Goal: Transaction & Acquisition: Download file/media

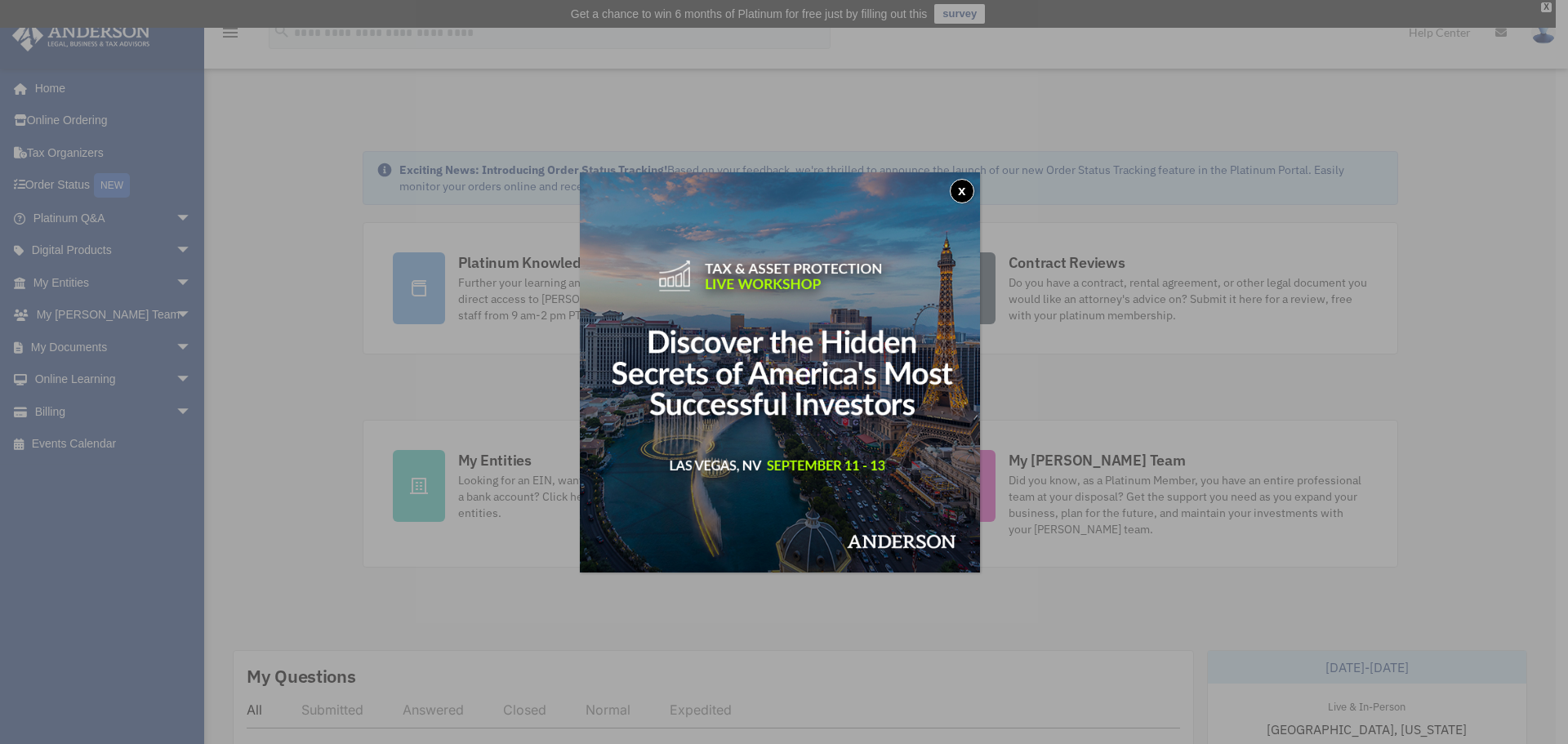
click at [971, 194] on button "x" at bounding box center [962, 190] width 25 height 25
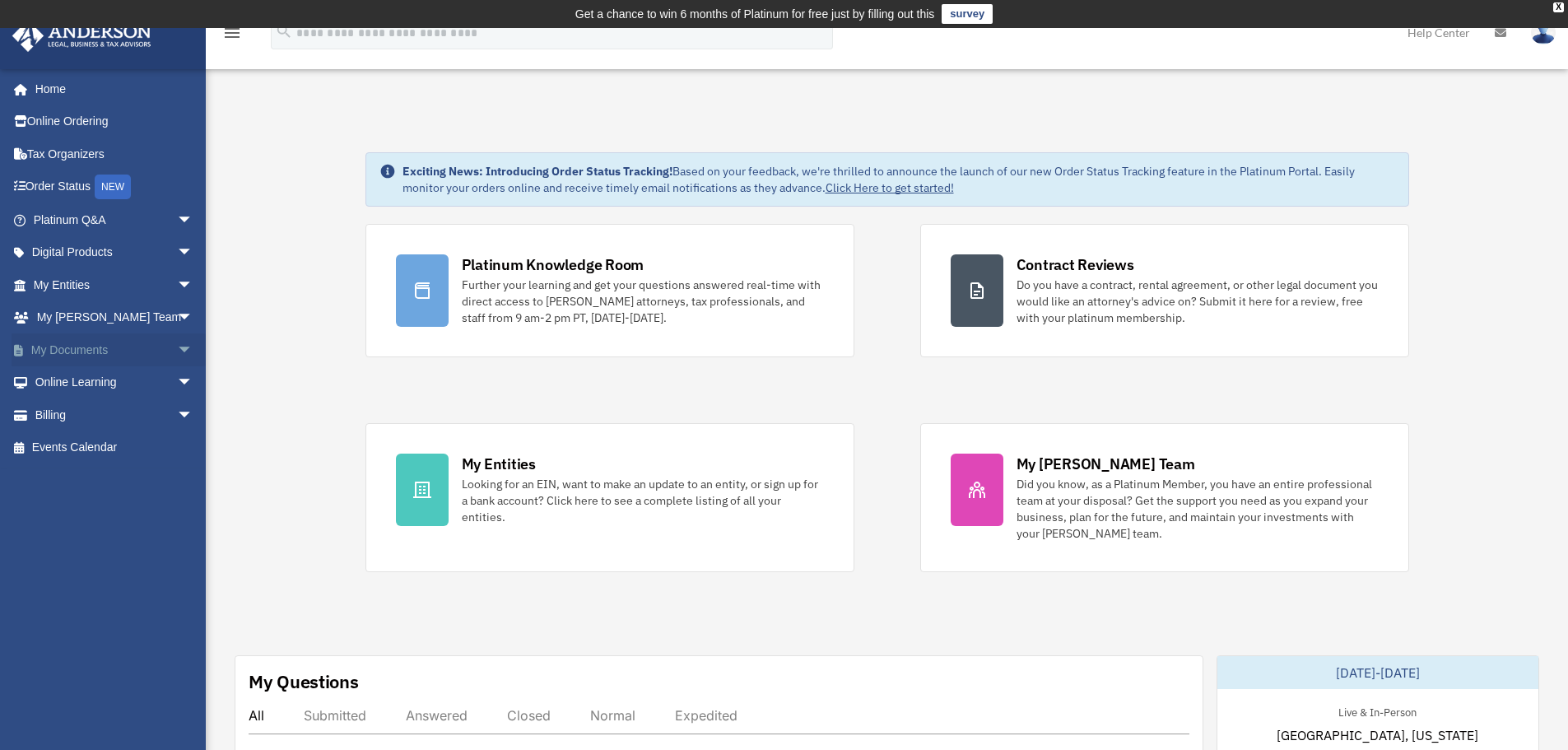
click at [177, 356] on span "arrow_drop_down" at bounding box center [193, 350] width 33 height 34
click at [86, 389] on link "Box" at bounding box center [120, 383] width 195 height 33
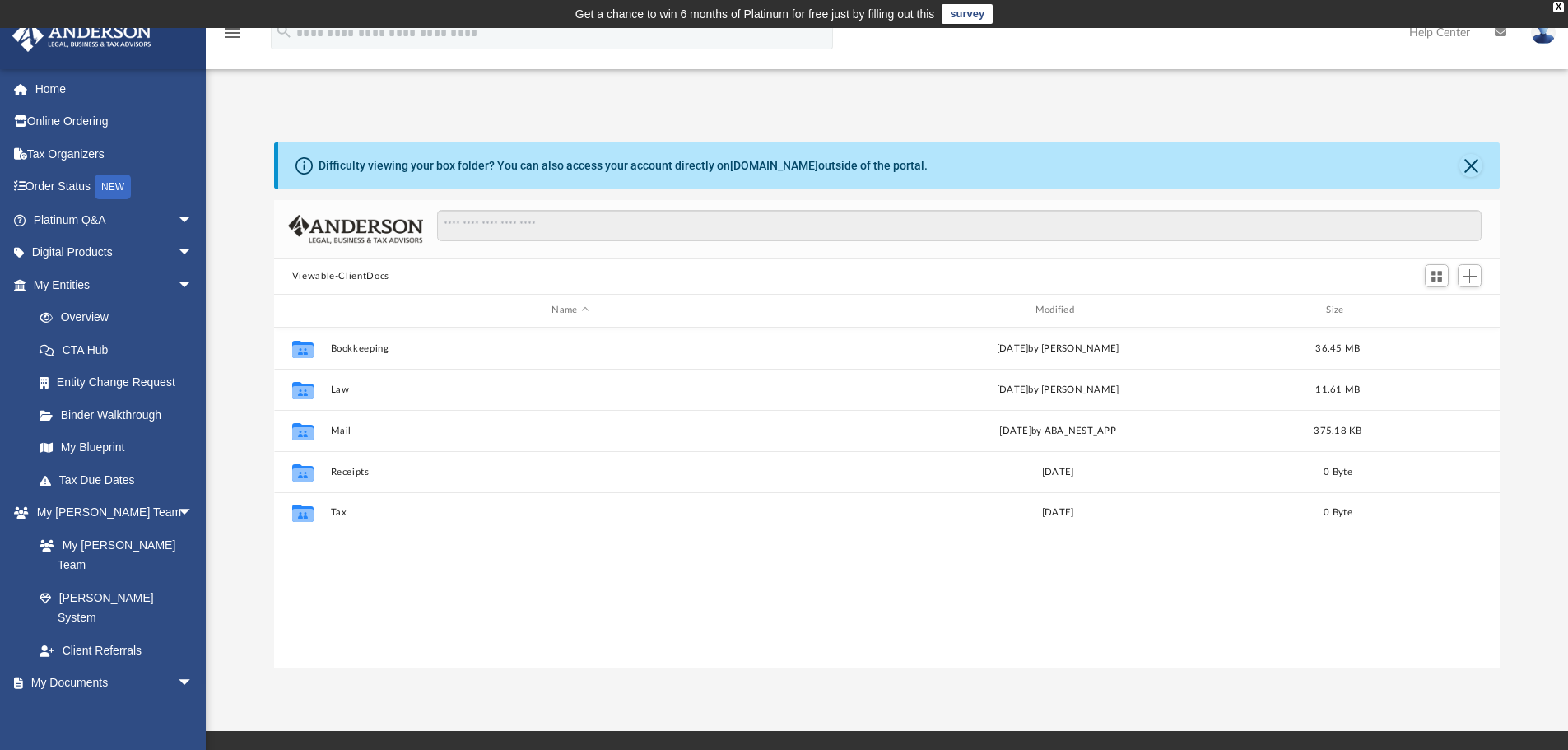
scroll to position [362, 1213]
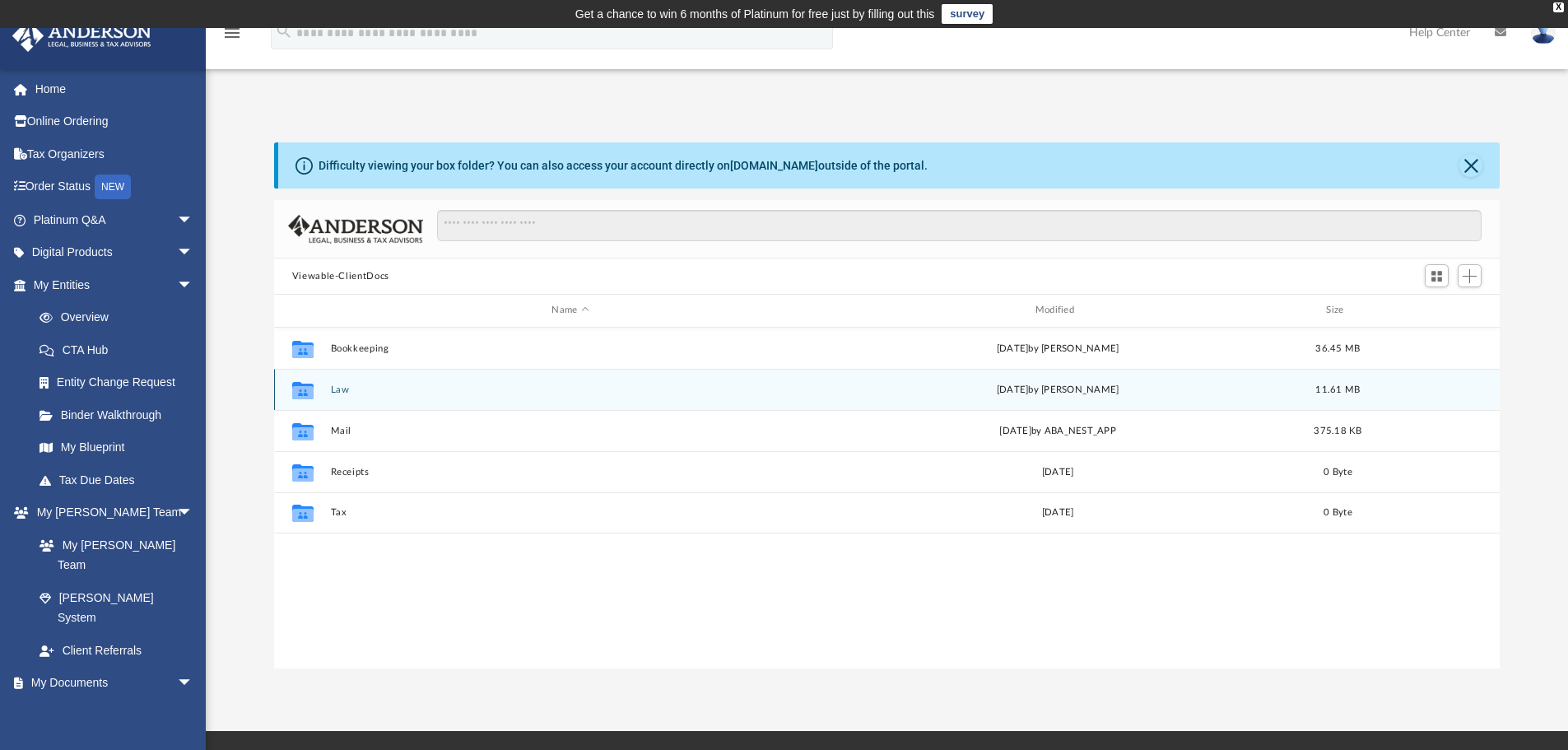
click at [348, 395] on div "Collaborated Folder Law Wed Feb 12 2025 by Jamie Bucao 11.61 MB" at bounding box center [887, 389] width 1226 height 41
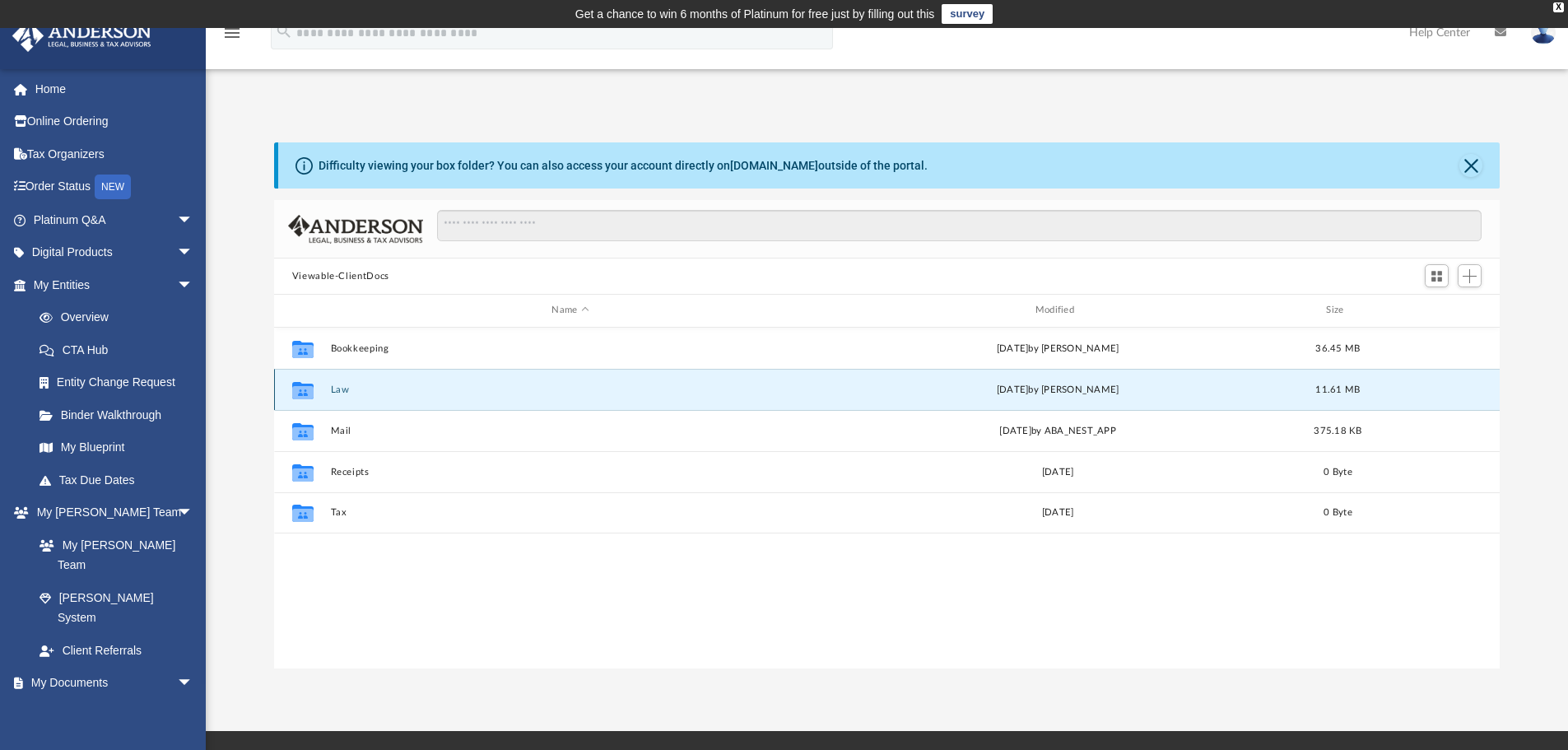
click at [338, 390] on button "Law" at bounding box center [569, 389] width 480 height 11
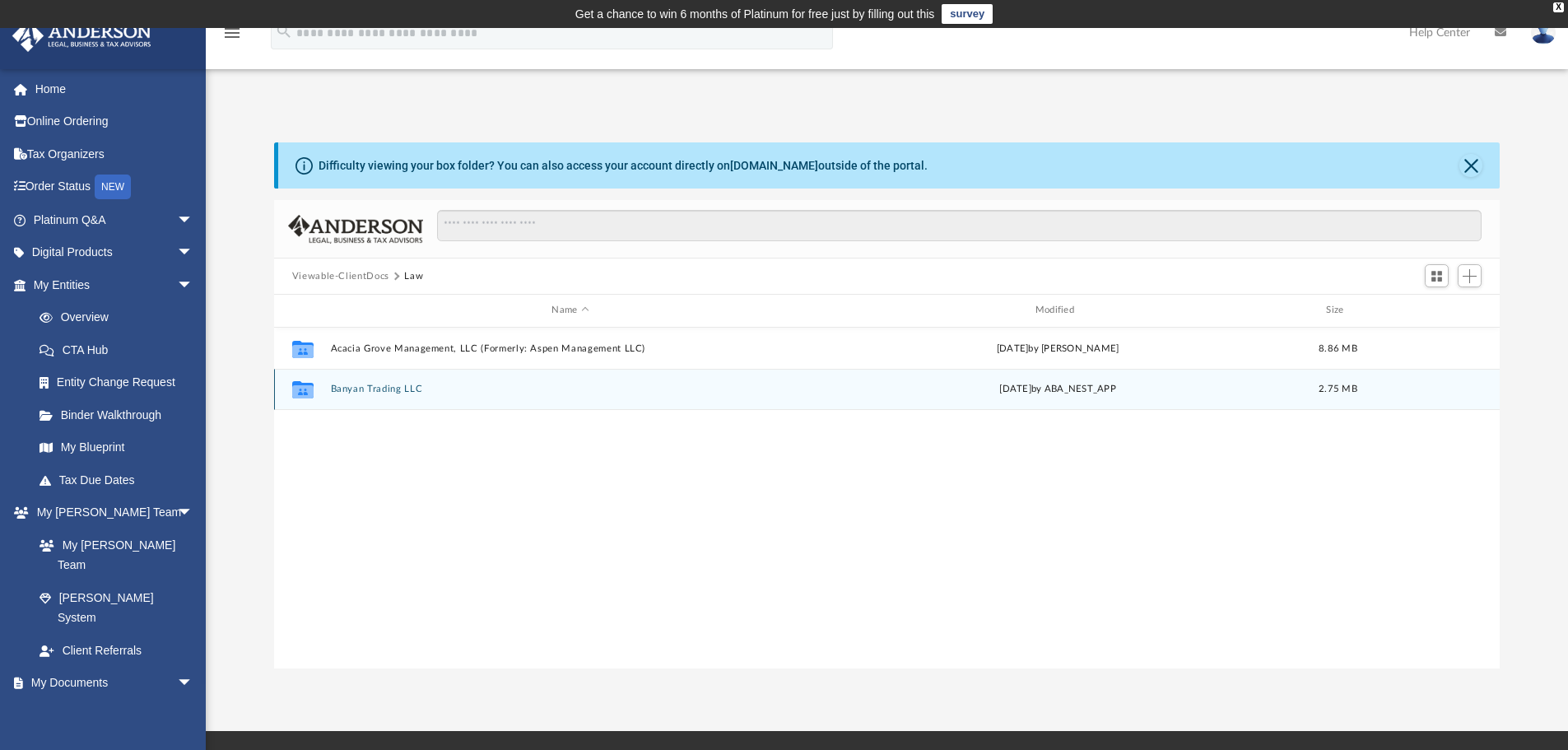
click at [369, 392] on button "Banyan Trading LLC" at bounding box center [569, 389] width 480 height 11
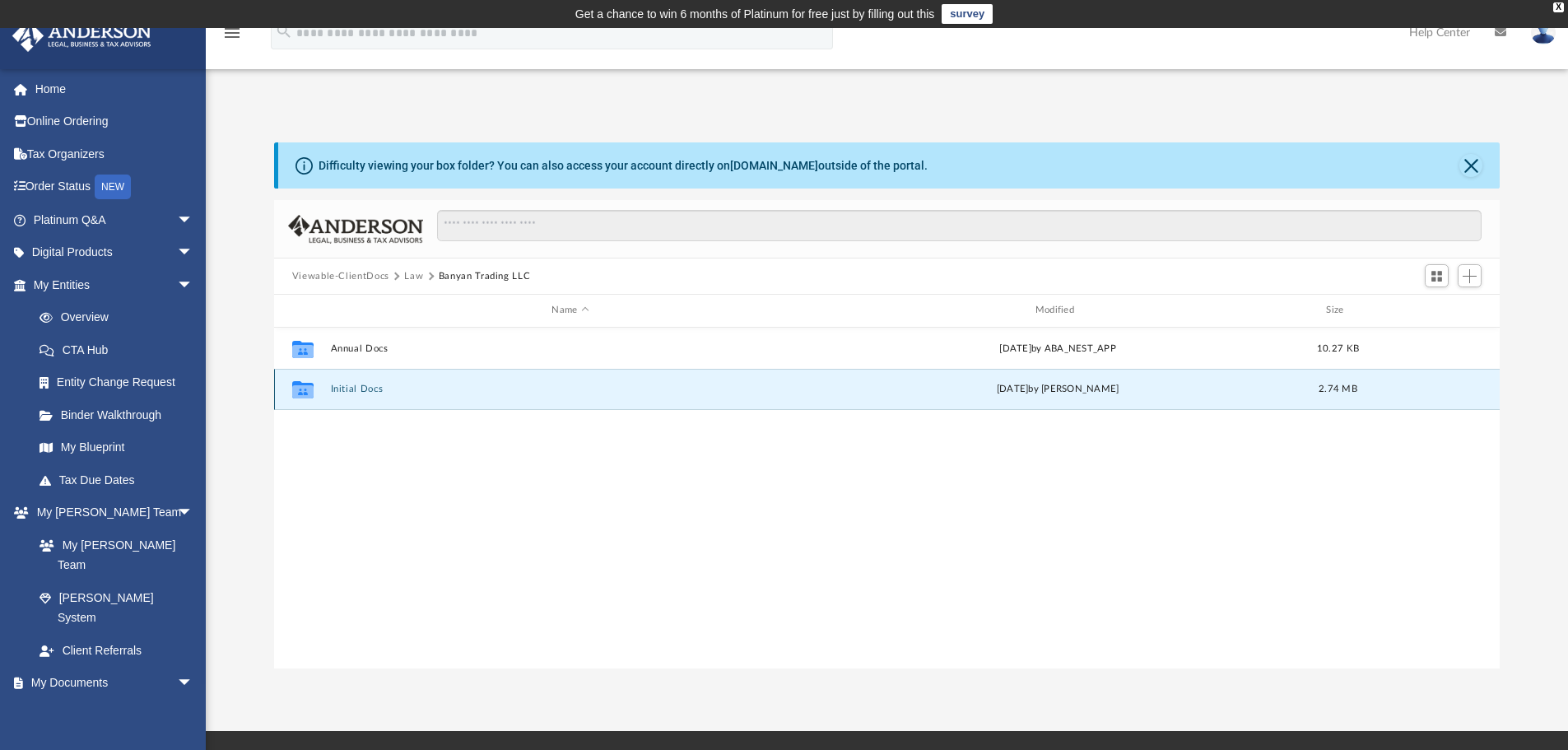
click at [357, 387] on button "Initial Docs" at bounding box center [569, 389] width 480 height 11
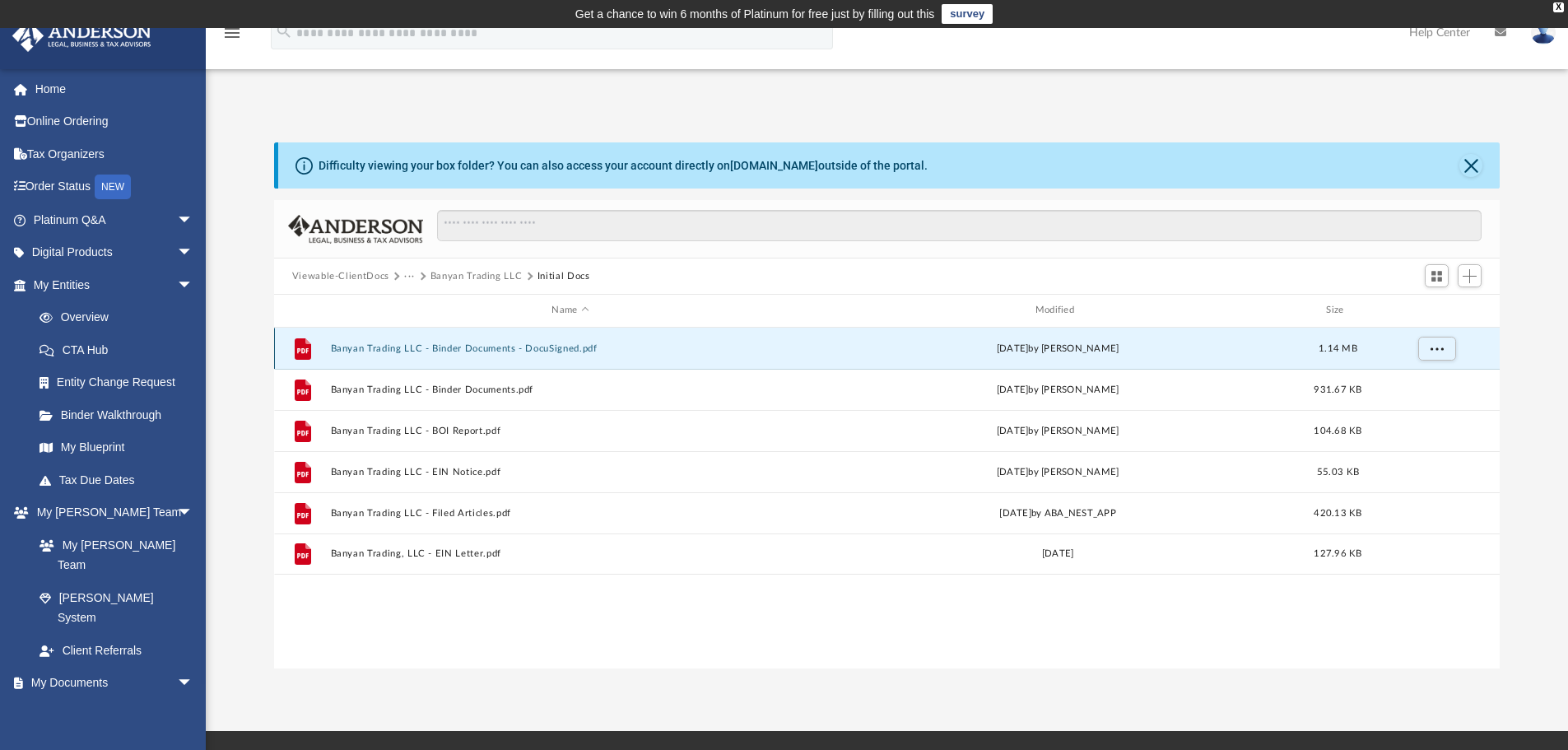
click at [390, 350] on button "Banyan Trading LLC - Binder Documents - DocuSigned.pdf" at bounding box center [569, 349] width 480 height 11
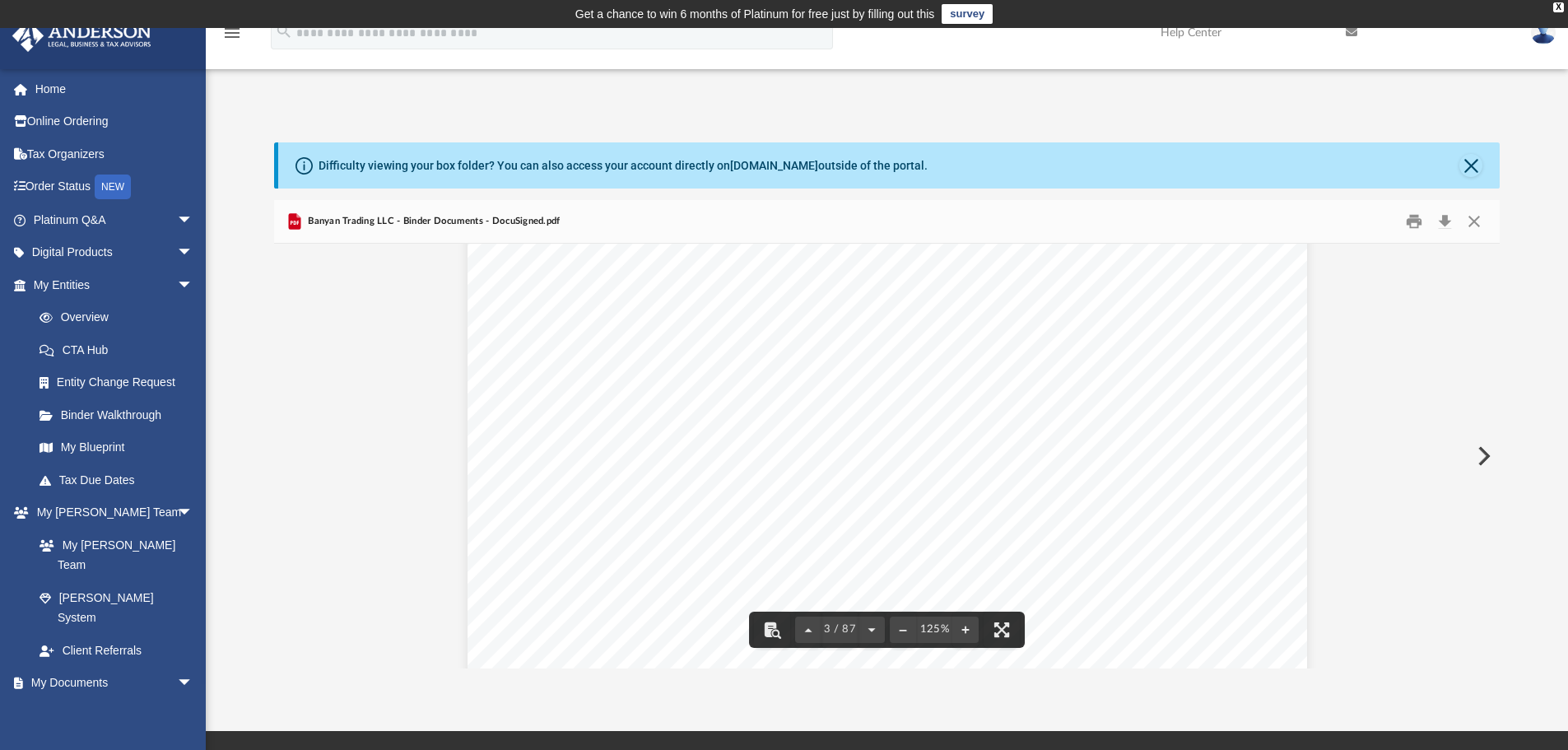
scroll to position [2222, 0]
click at [1473, 221] on button "Close" at bounding box center [1473, 222] width 30 height 26
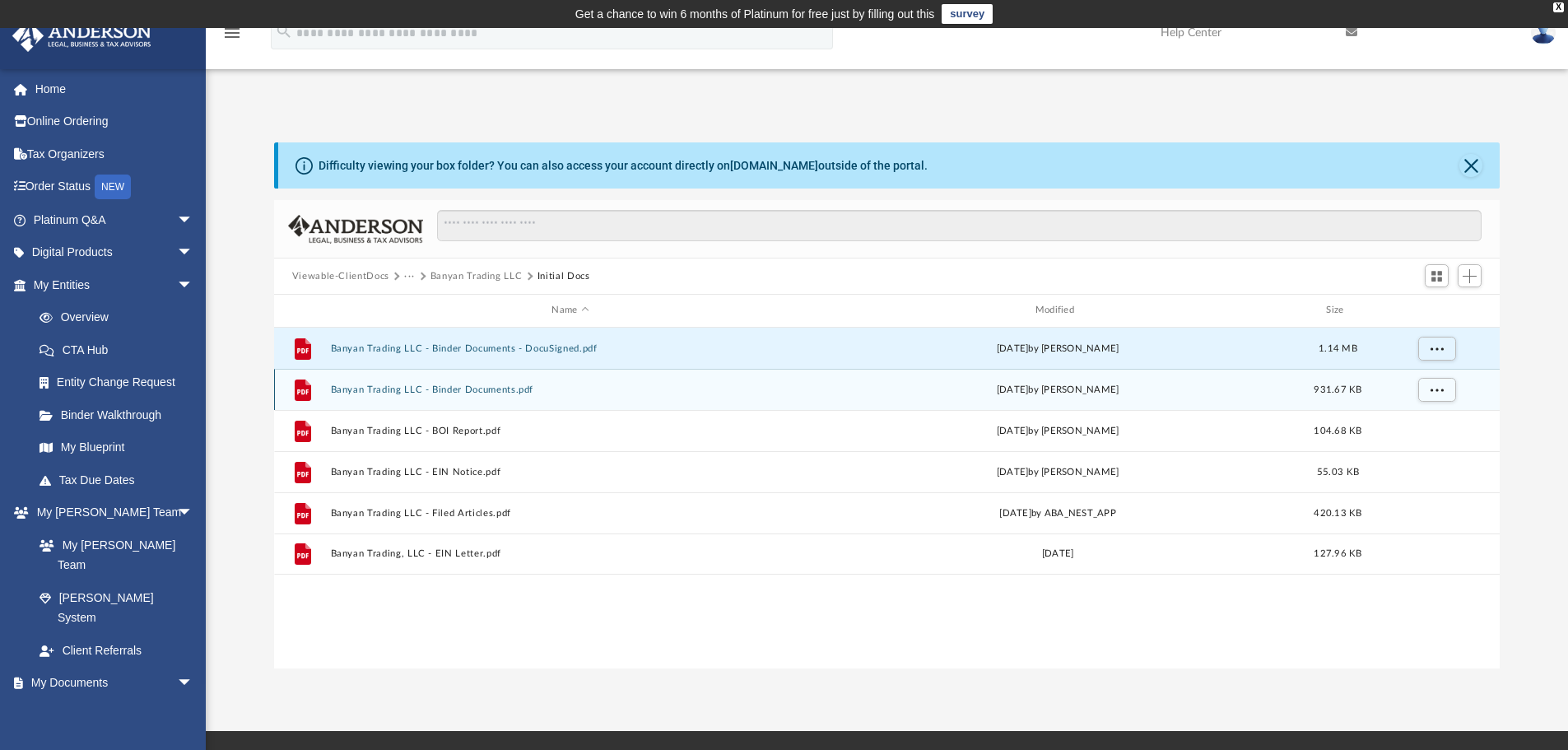
click at [351, 394] on button "Banyan Trading LLC - Binder Documents.pdf" at bounding box center [569, 389] width 480 height 11
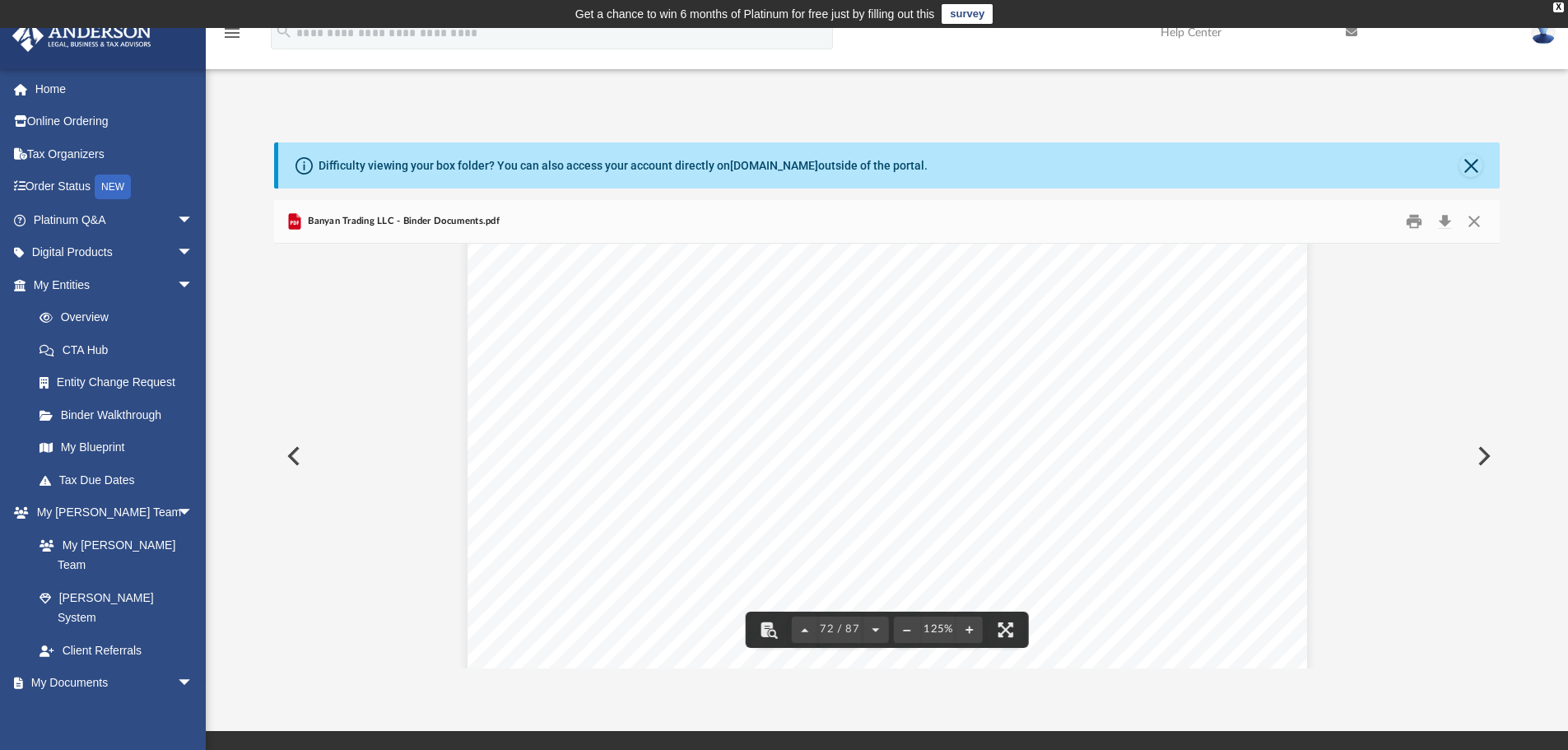
scroll to position [79343, 0]
click at [1473, 168] on button "Close" at bounding box center [1470, 165] width 23 height 23
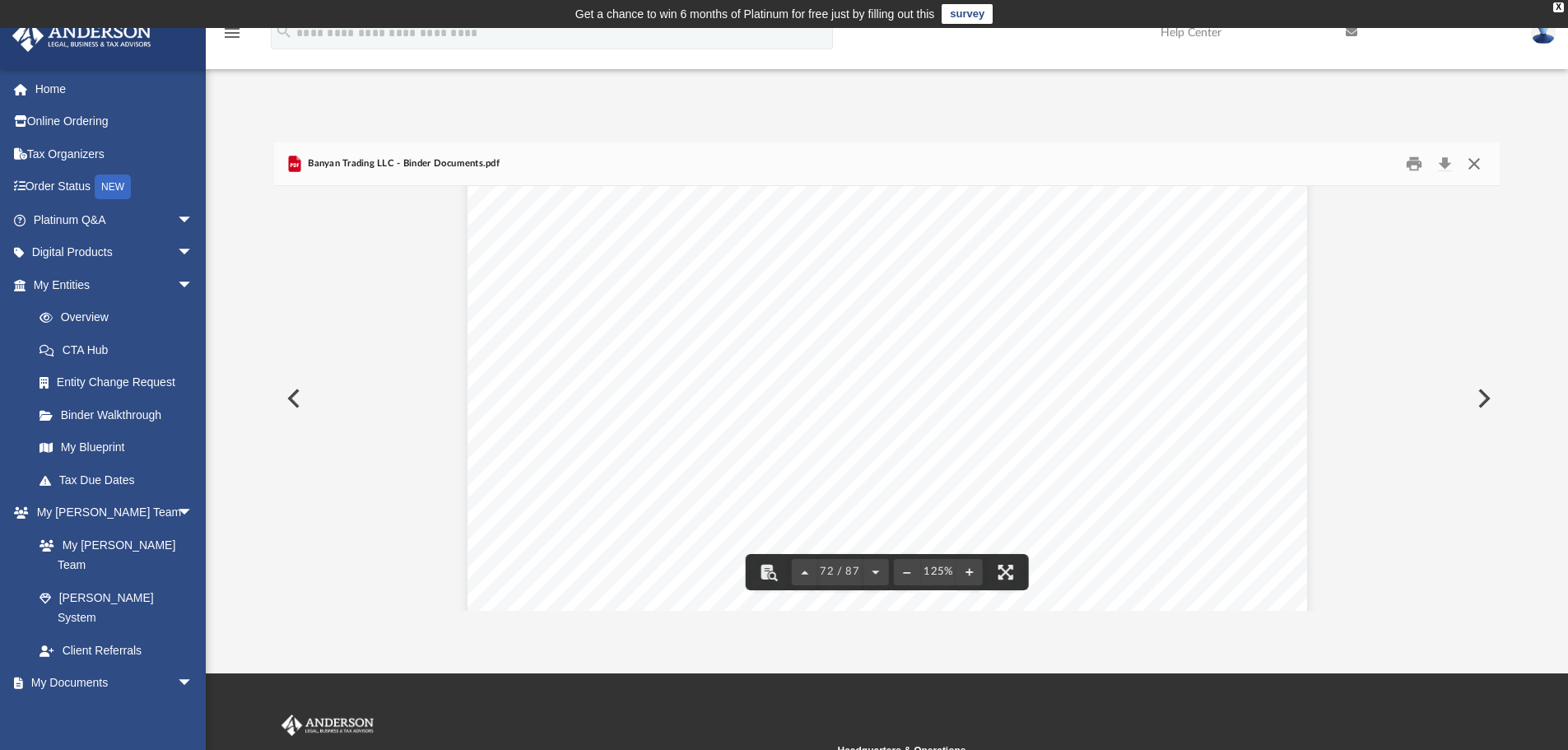
click at [1482, 172] on button "Close" at bounding box center [1473, 164] width 30 height 26
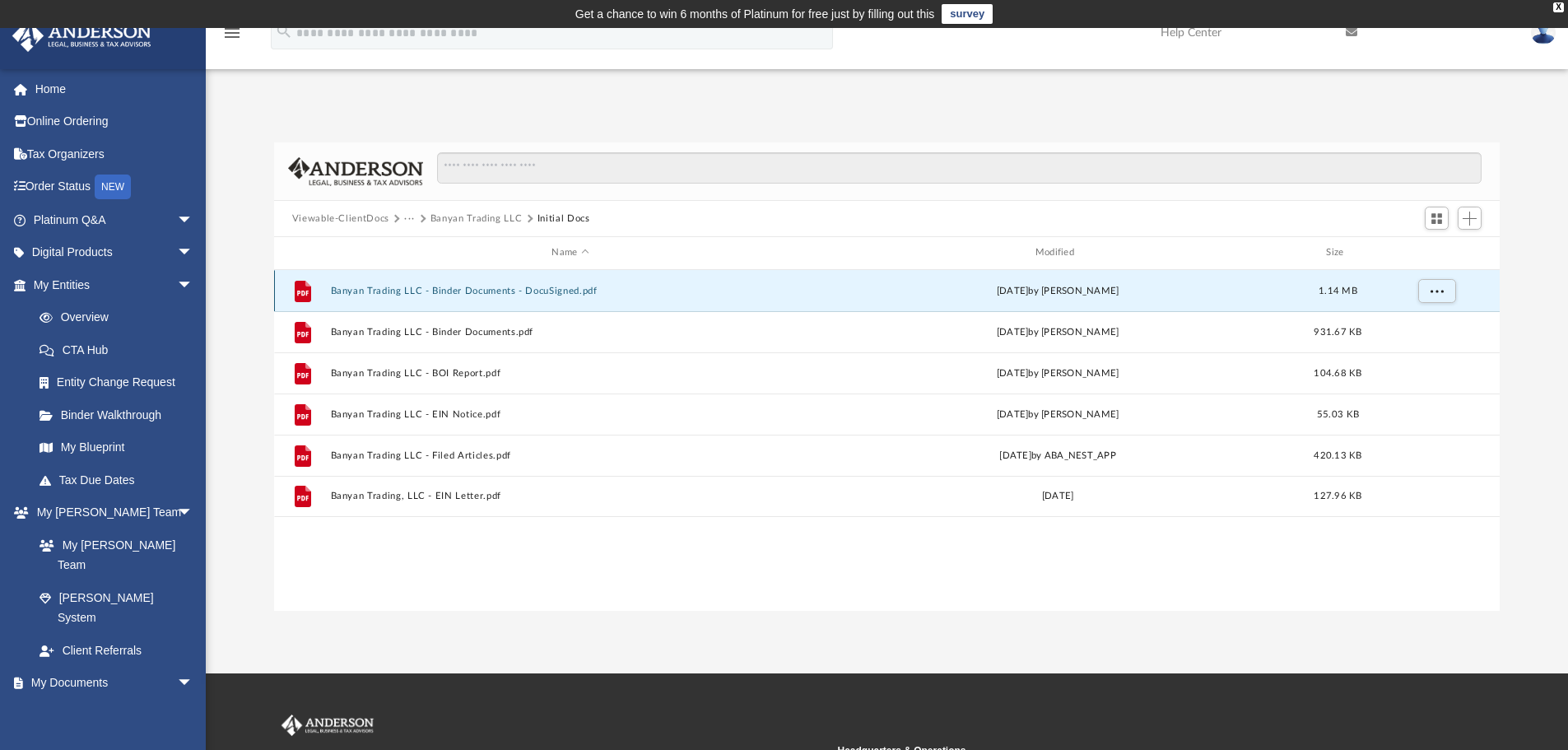
click at [481, 296] on button "Banyan Trading LLC - Binder Documents - DocuSigned.pdf" at bounding box center [569, 291] width 480 height 11
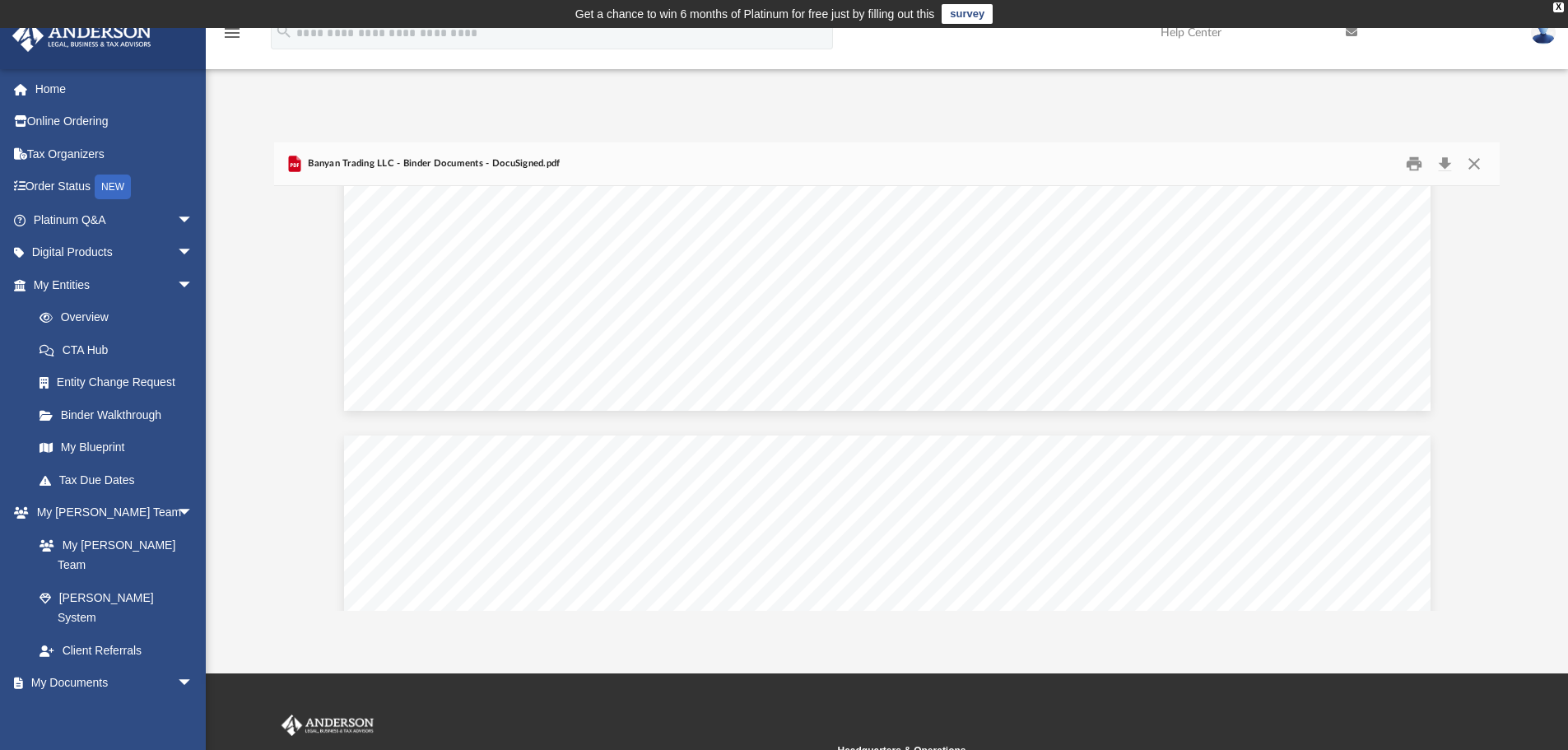
scroll to position [85353, 0]
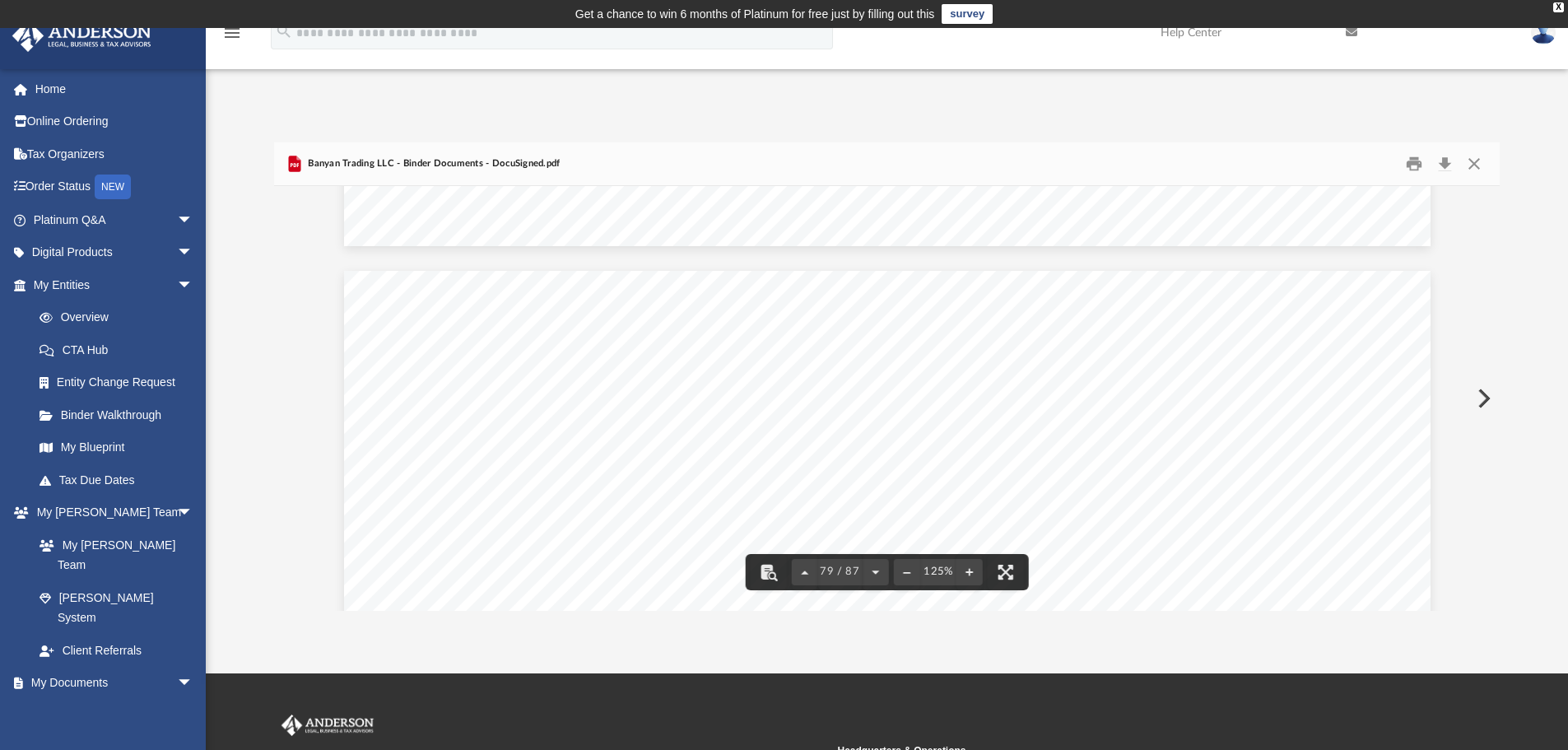
click at [1475, 177] on div "Banyan Trading LLC - Binder Documents - DocuSigned.pdf" at bounding box center [887, 164] width 1226 height 43
click at [1477, 169] on button "Close" at bounding box center [1473, 164] width 30 height 26
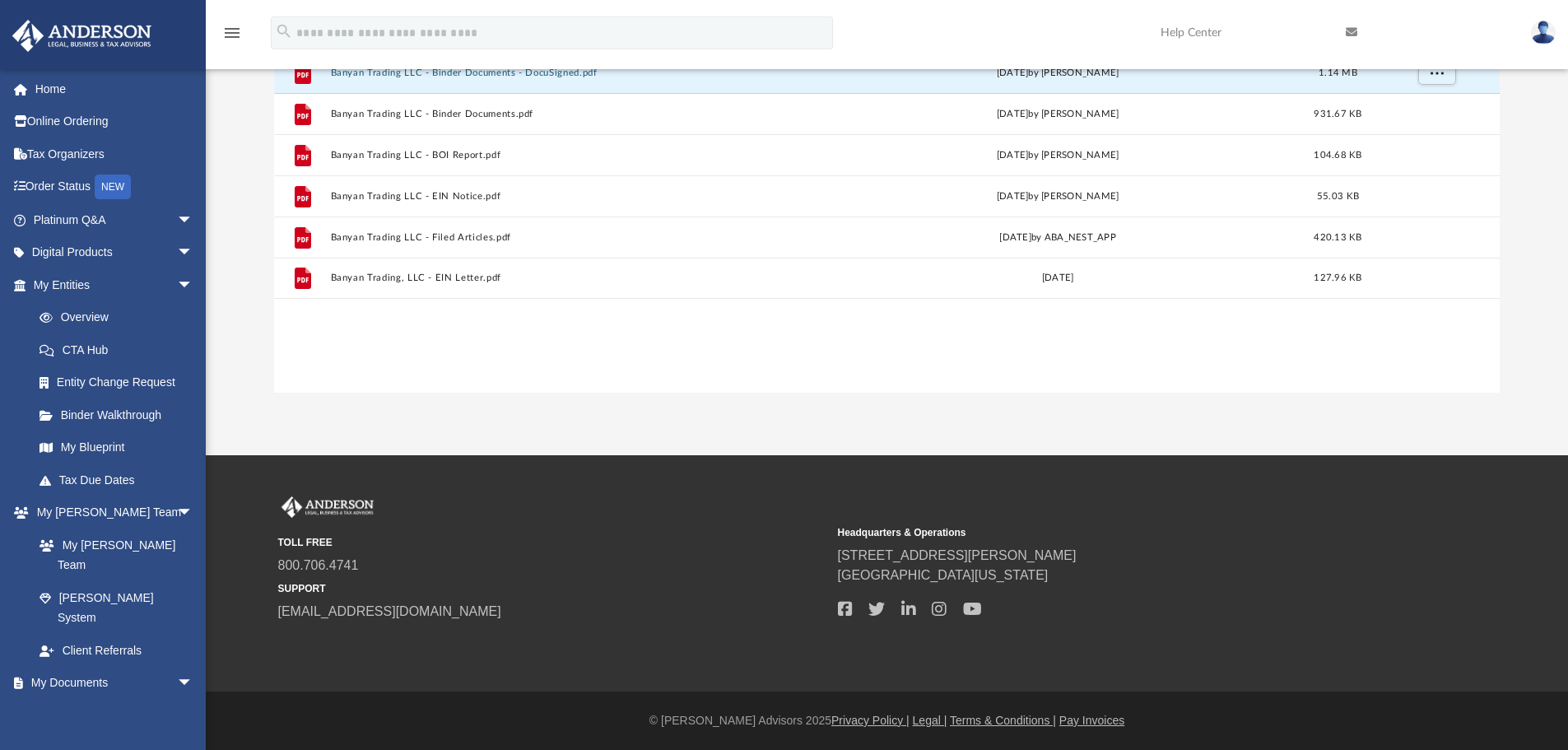
scroll to position [0, 0]
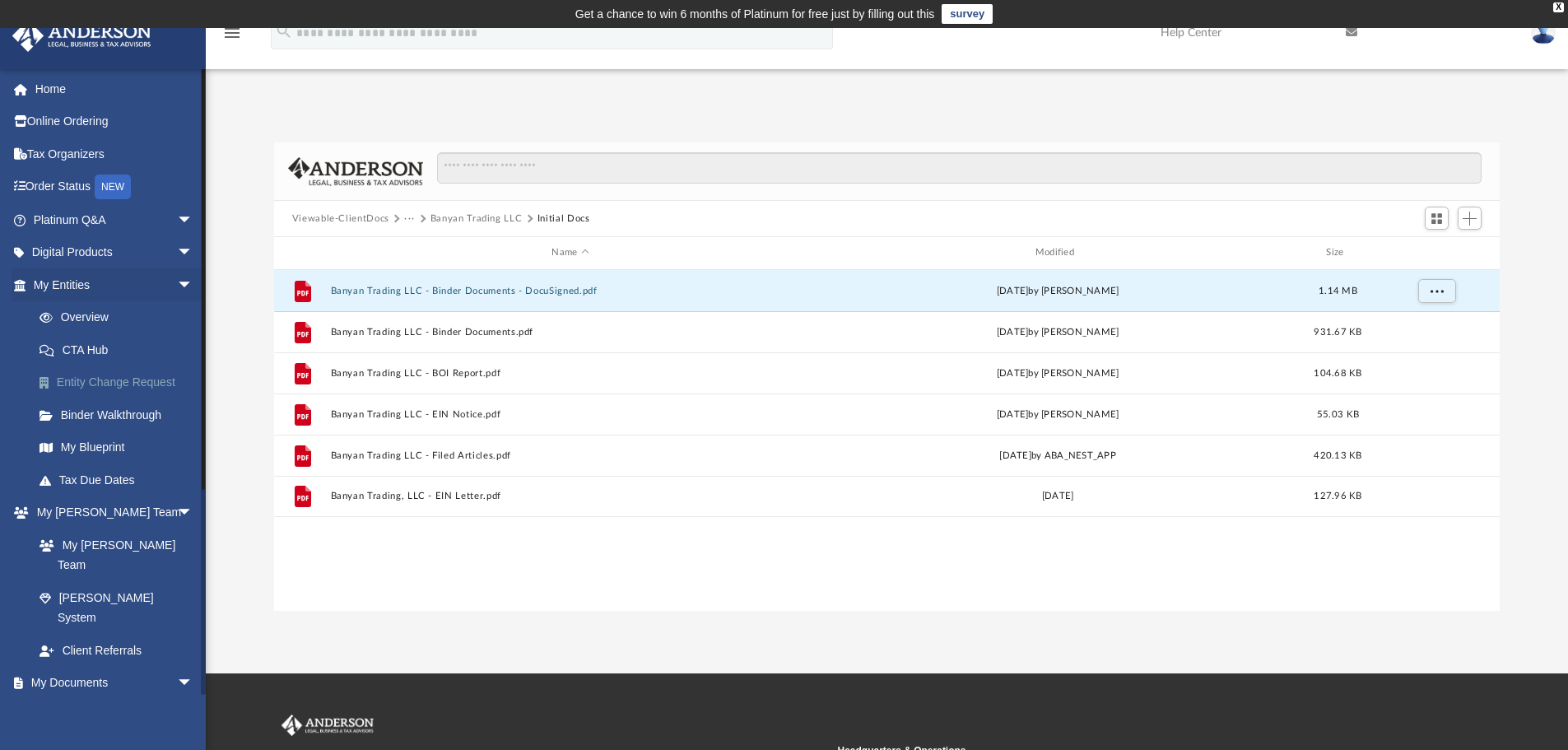
click at [153, 393] on link "Entity Change Request" at bounding box center [120, 383] width 195 height 33
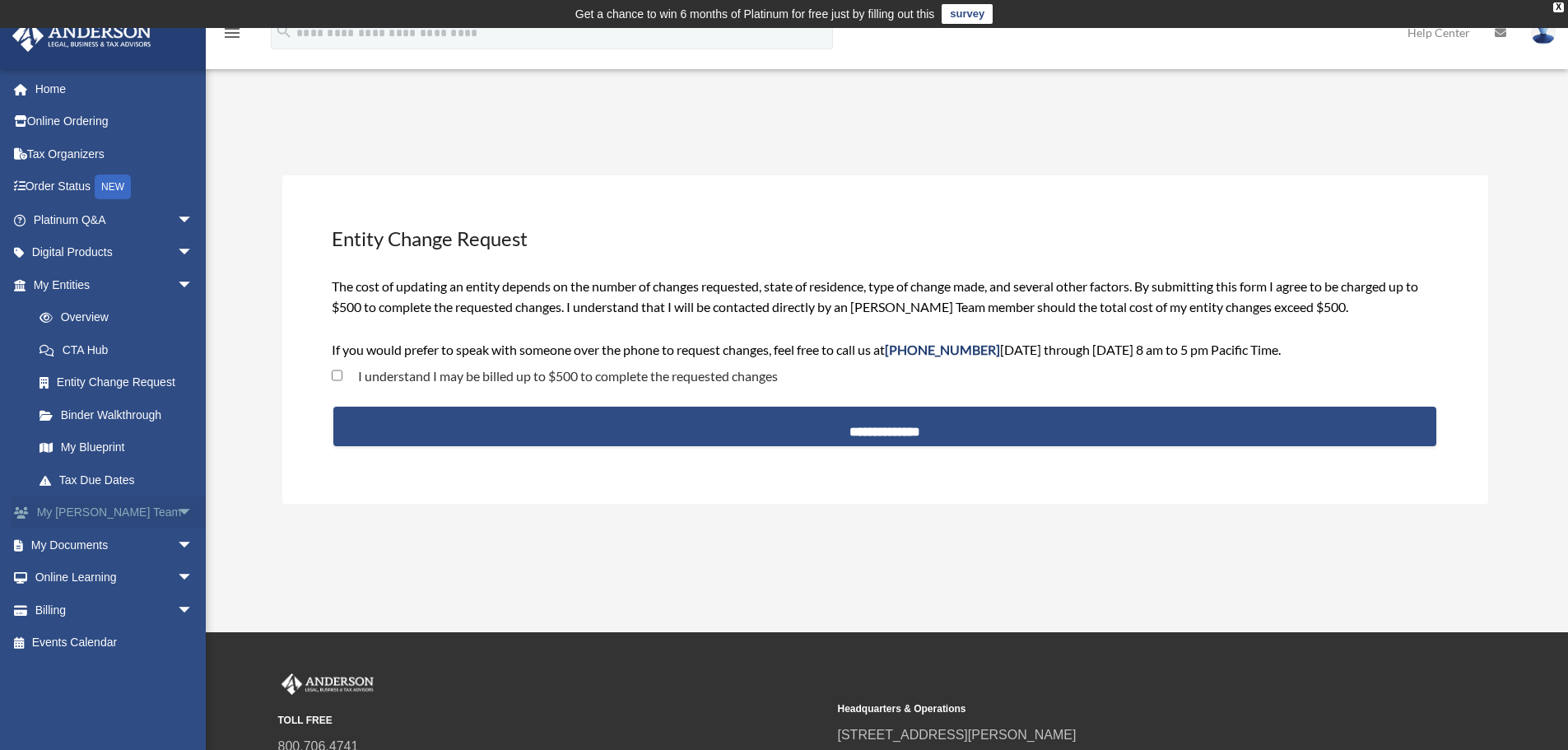
click at [177, 511] on span "arrow_drop_down" at bounding box center [193, 513] width 33 height 34
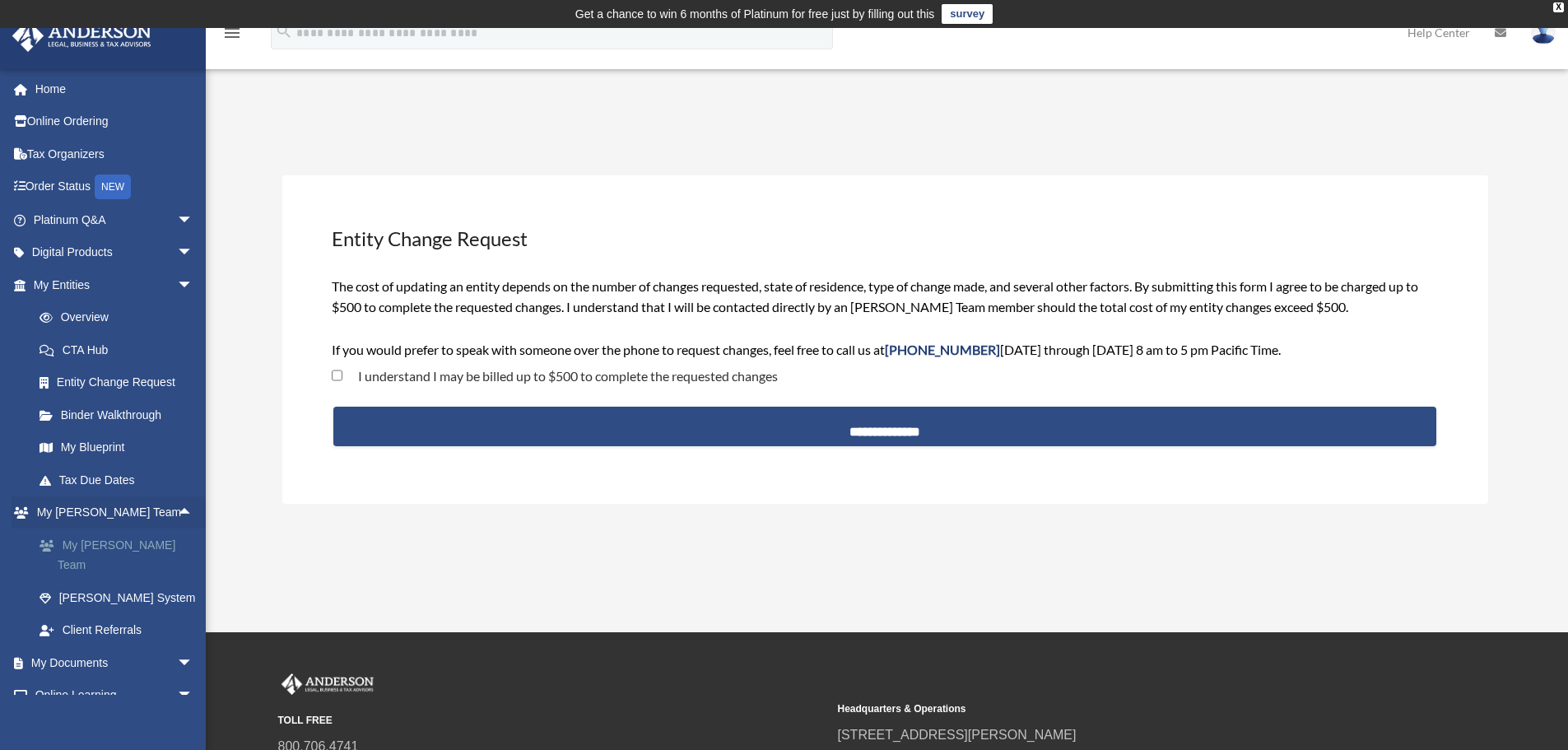
click at [110, 542] on link "My [PERSON_NAME] Team" at bounding box center [120, 555] width 195 height 53
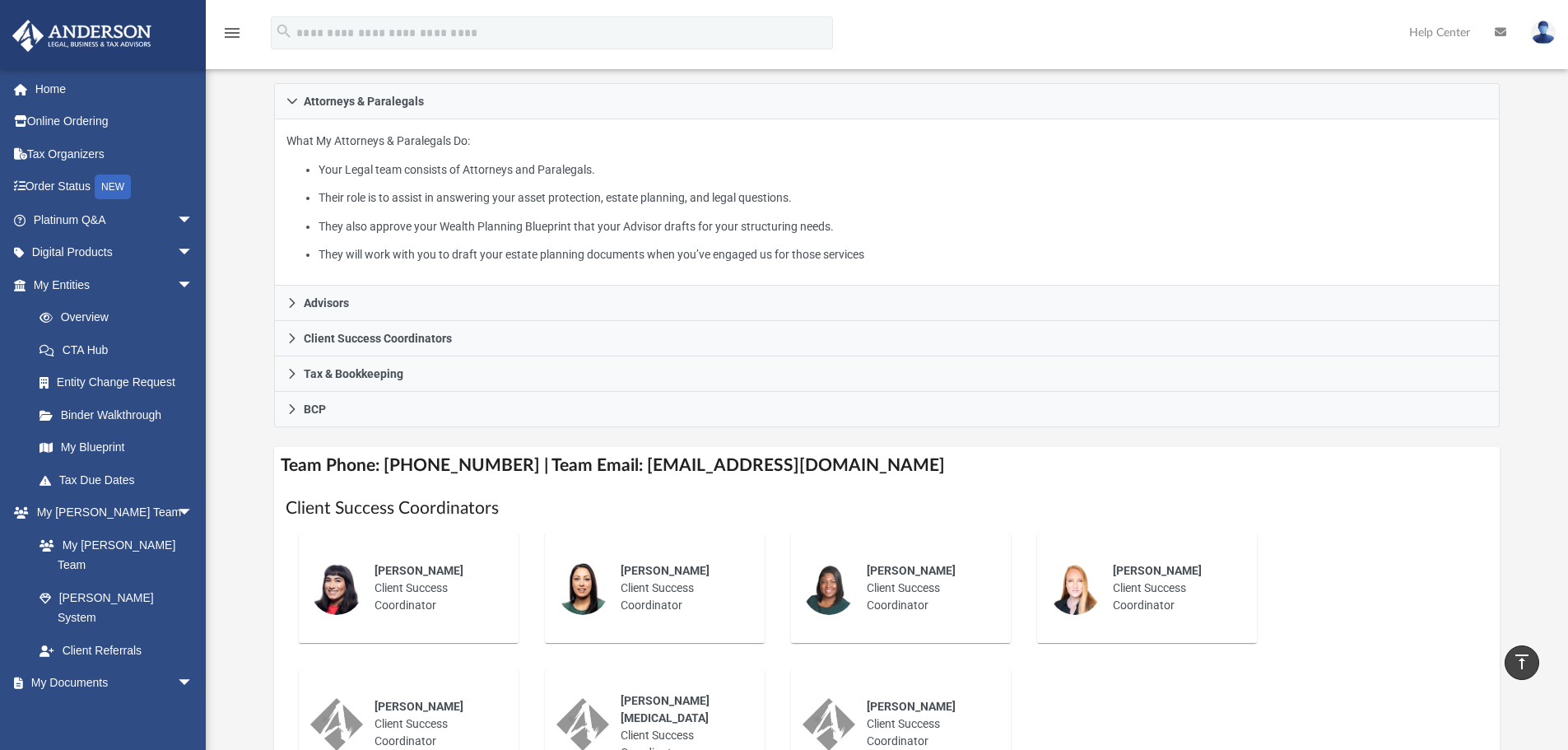
scroll to position [247, 0]
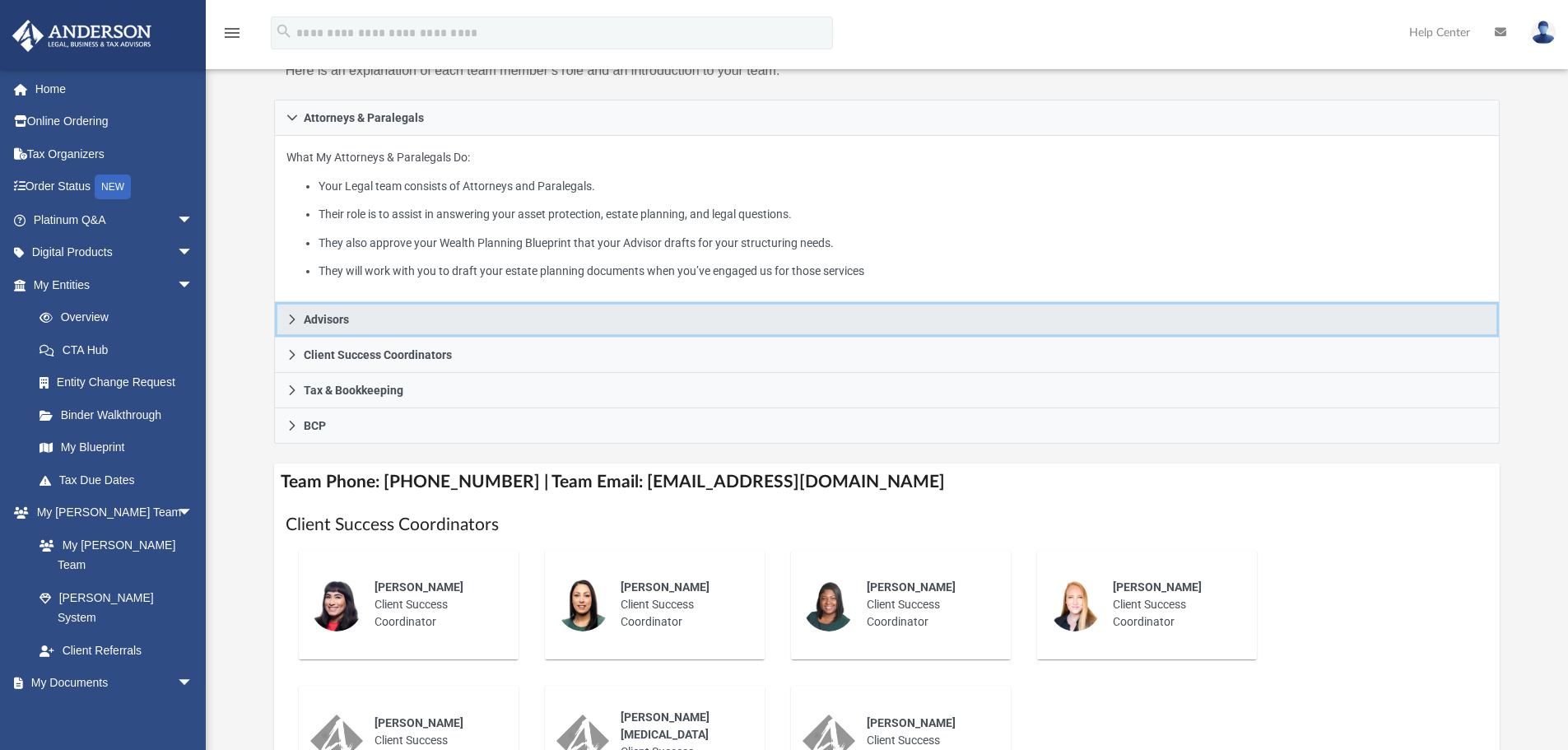
click at [297, 324] on icon at bounding box center [292, 320] width 12 height 12
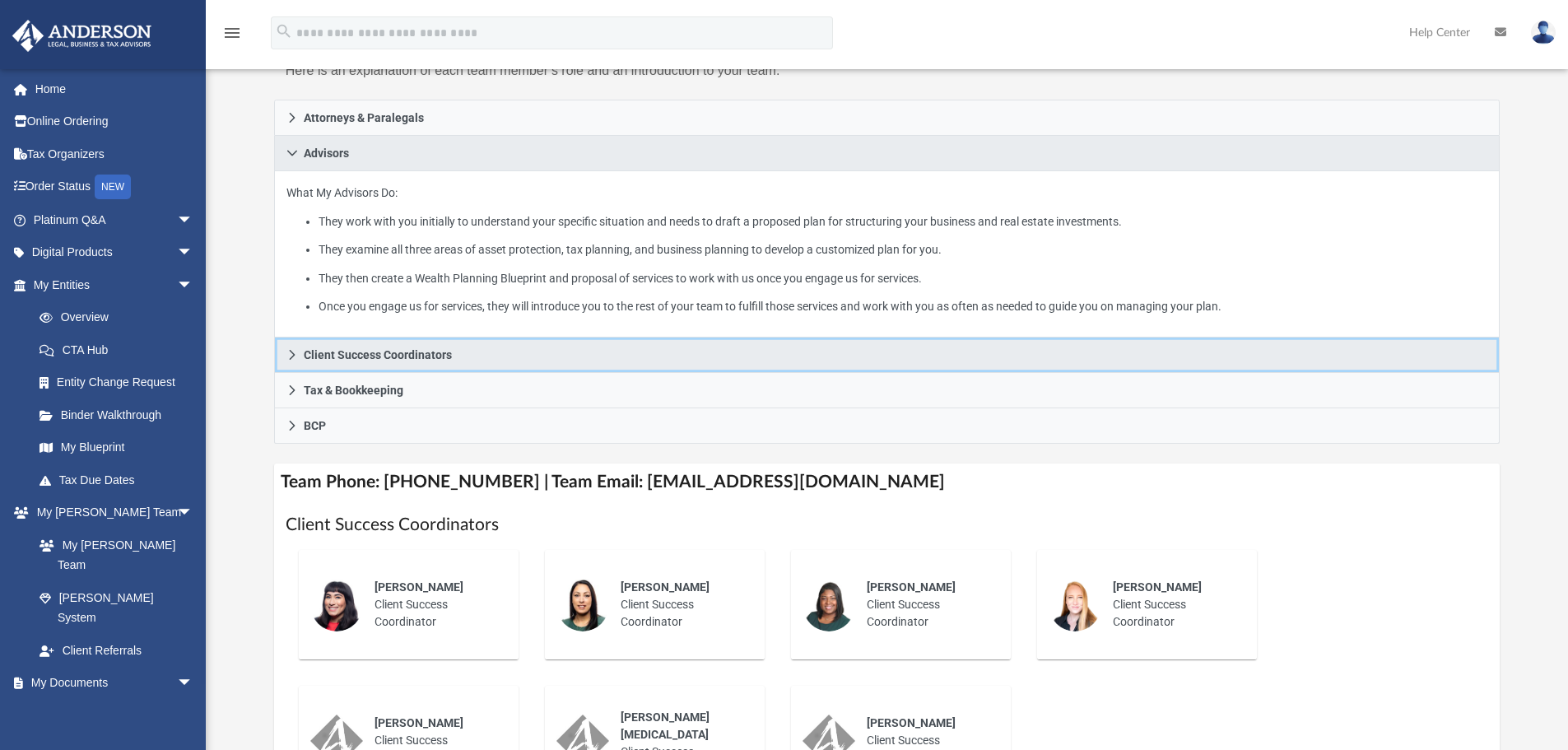
click at [292, 348] on link "Client Success Coordinators" at bounding box center [887, 355] width 1226 height 36
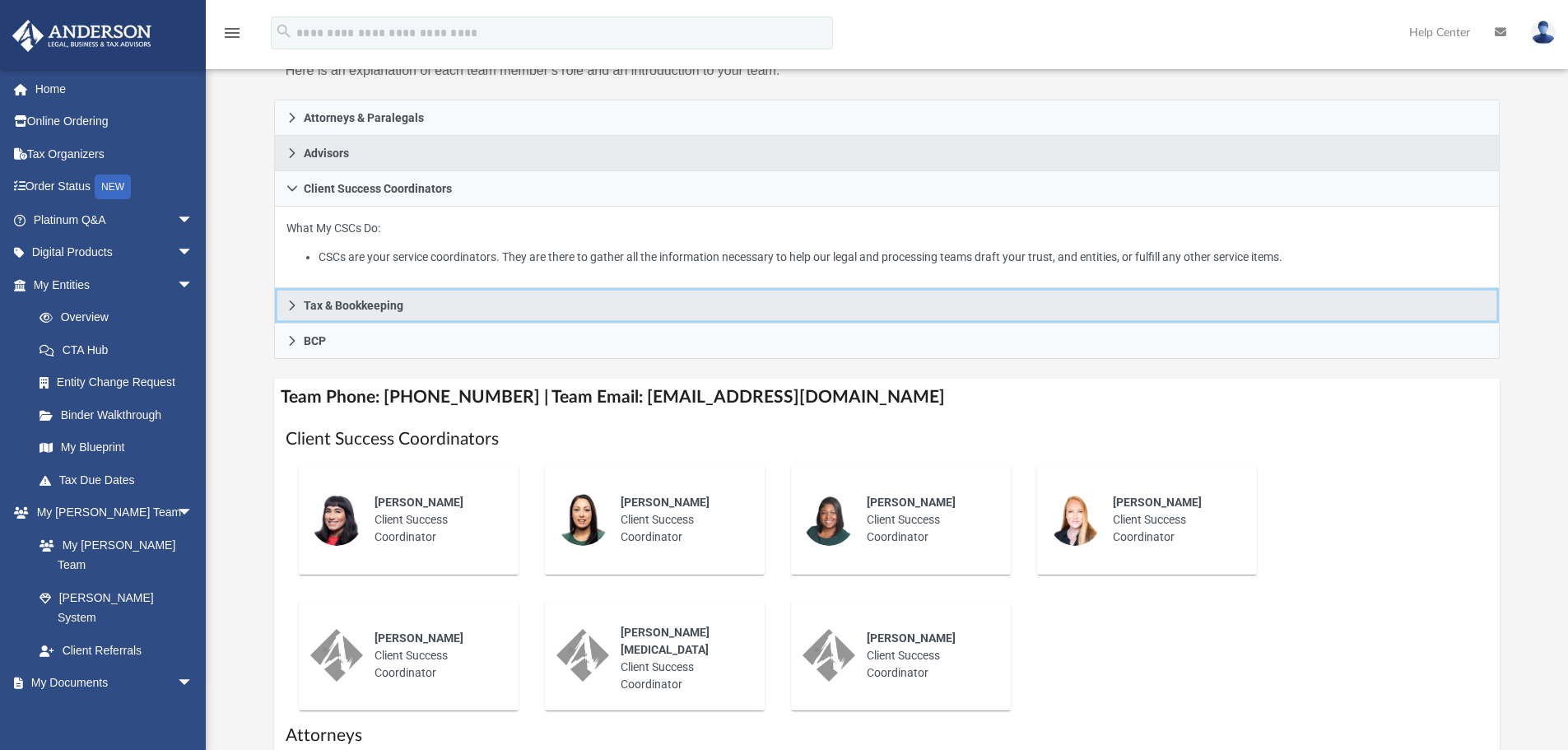
click at [291, 305] on icon at bounding box center [292, 305] width 12 height 12
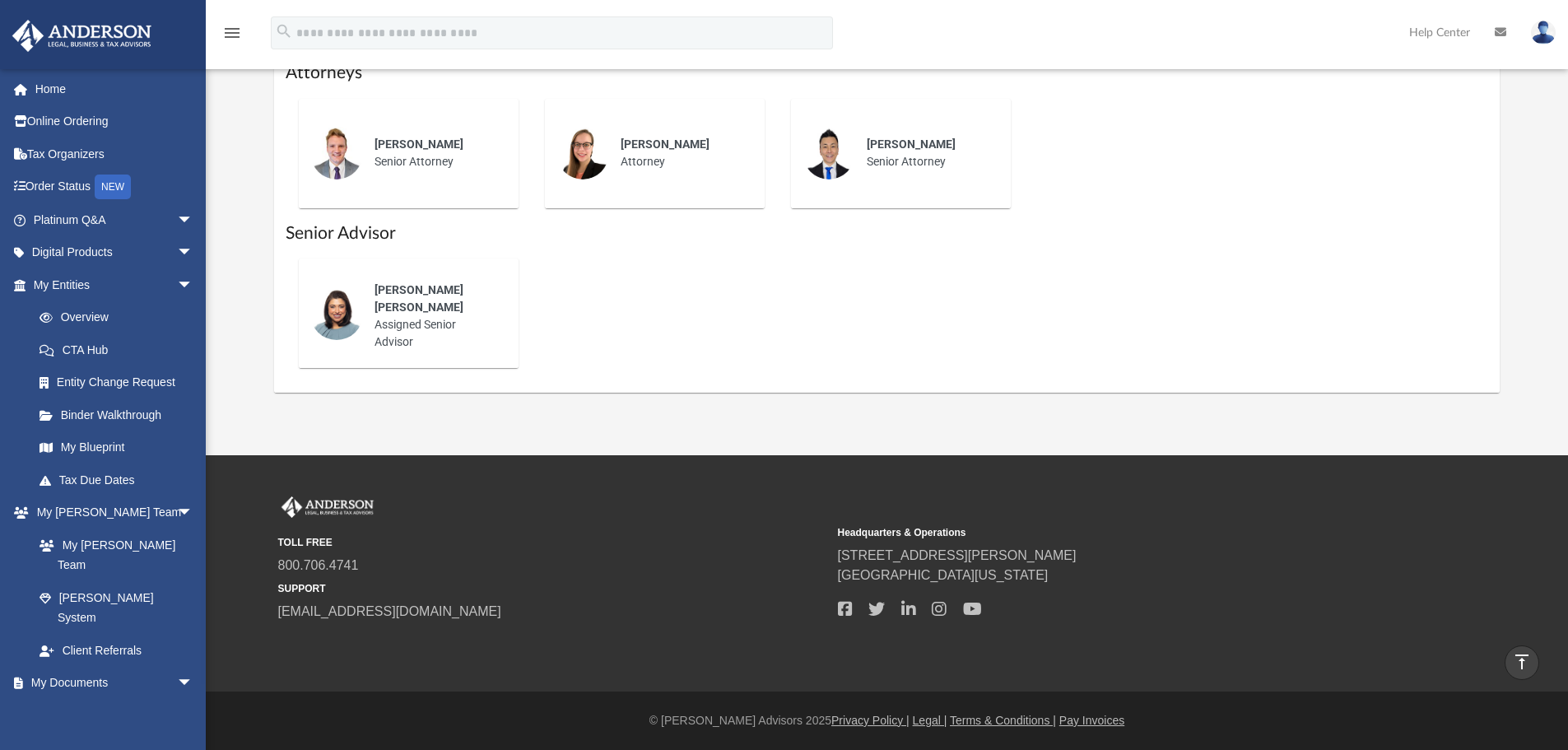
scroll to position [614, 0]
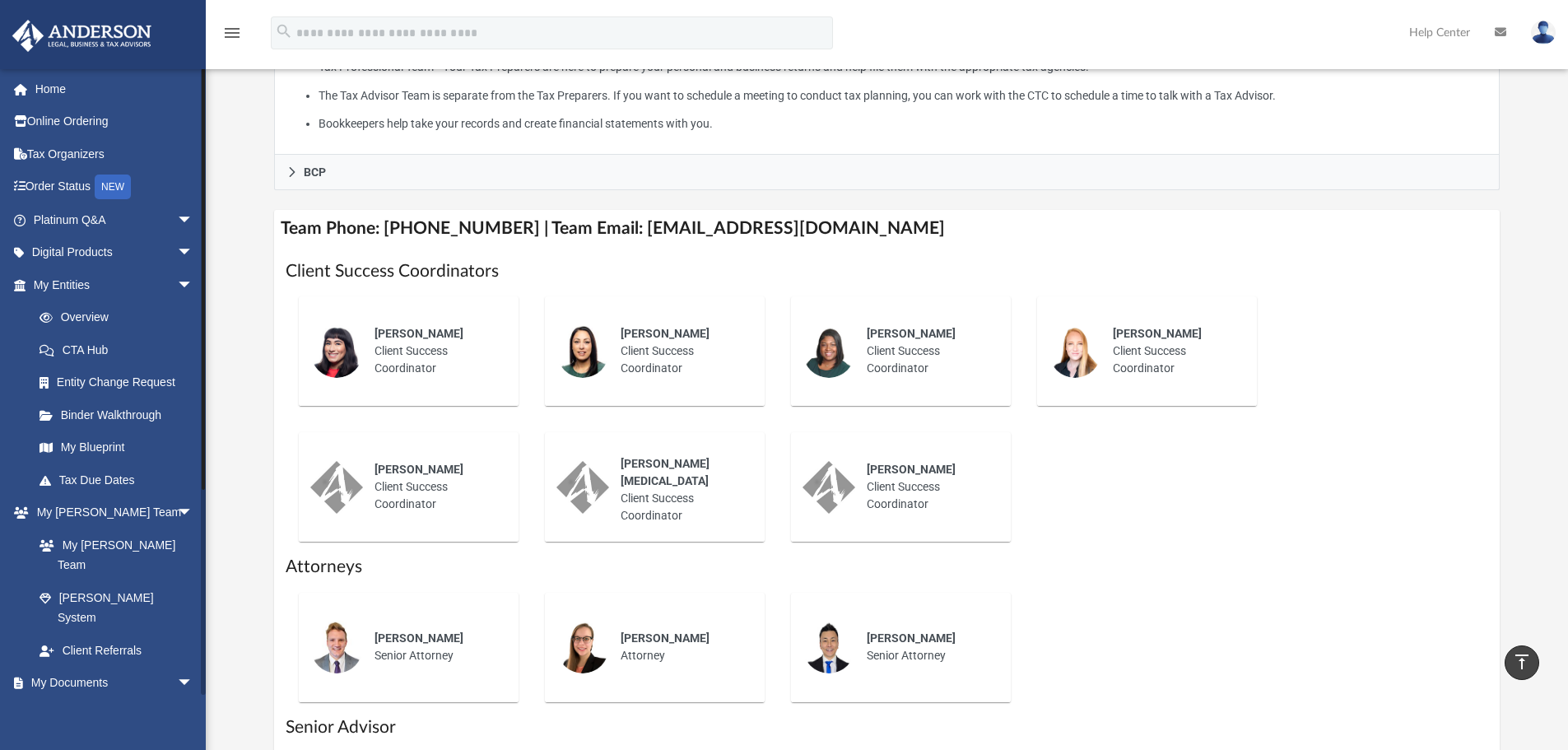
click at [87, 699] on link "Box" at bounding box center [120, 715] width 195 height 33
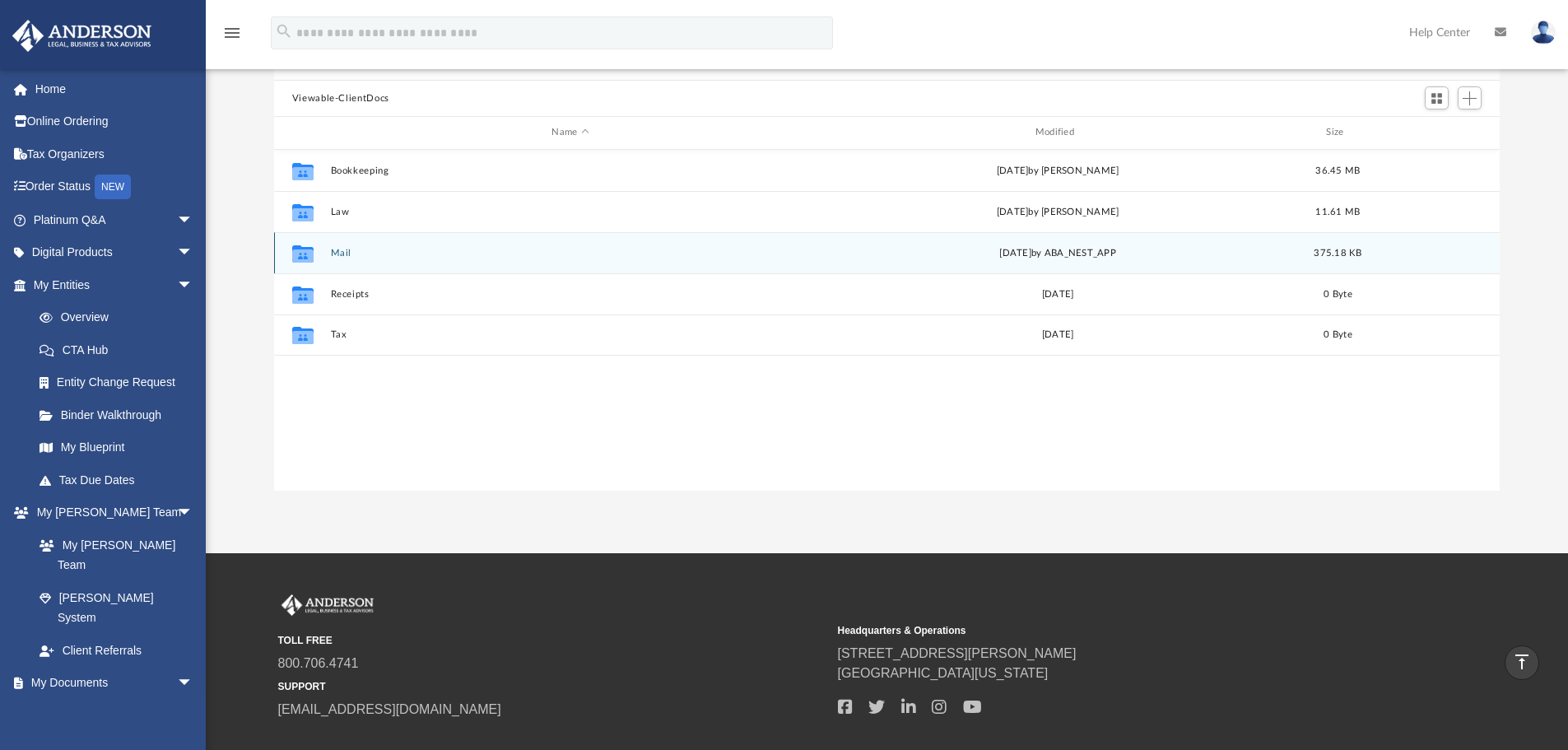
scroll to position [29, 0]
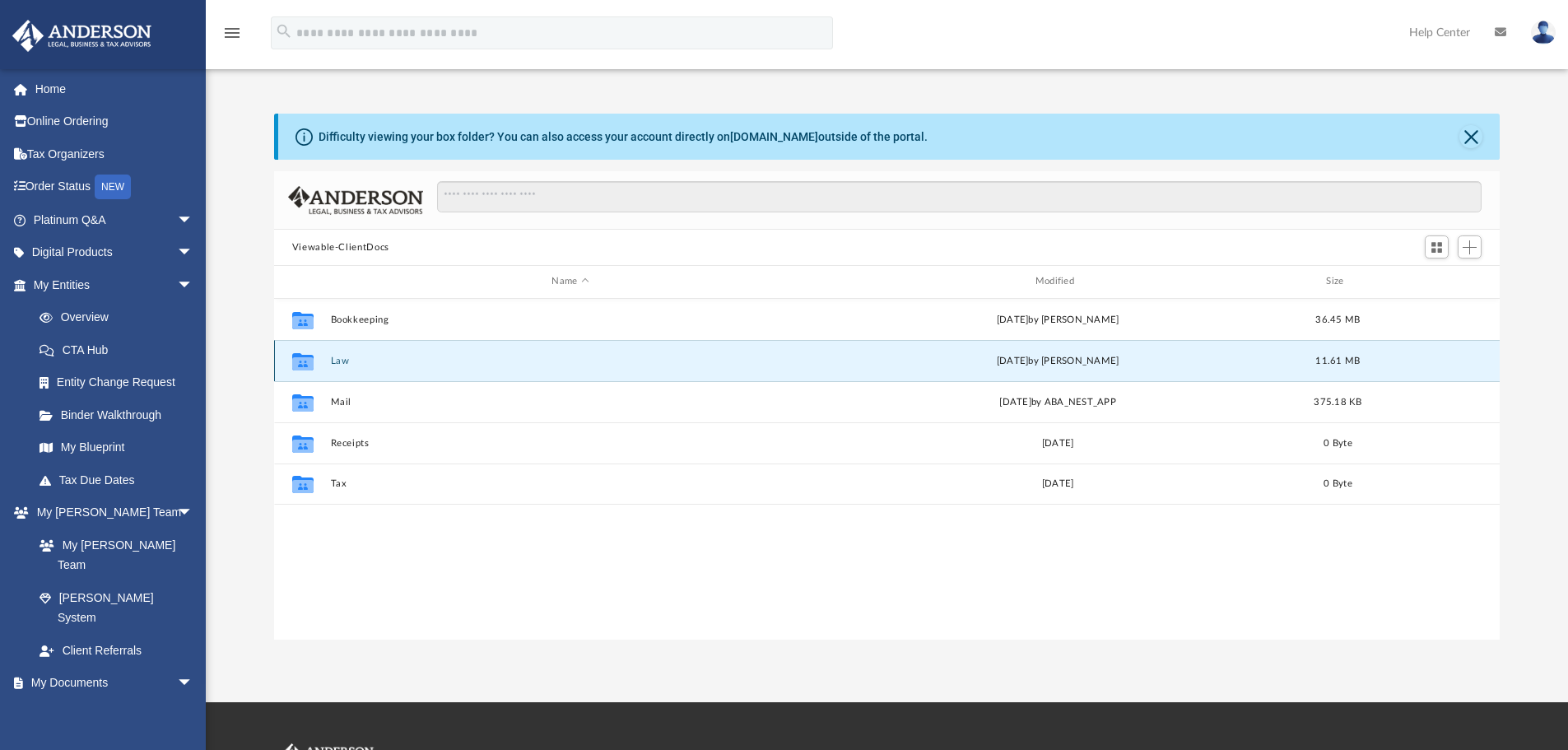
click at [334, 362] on button "Law" at bounding box center [569, 361] width 480 height 11
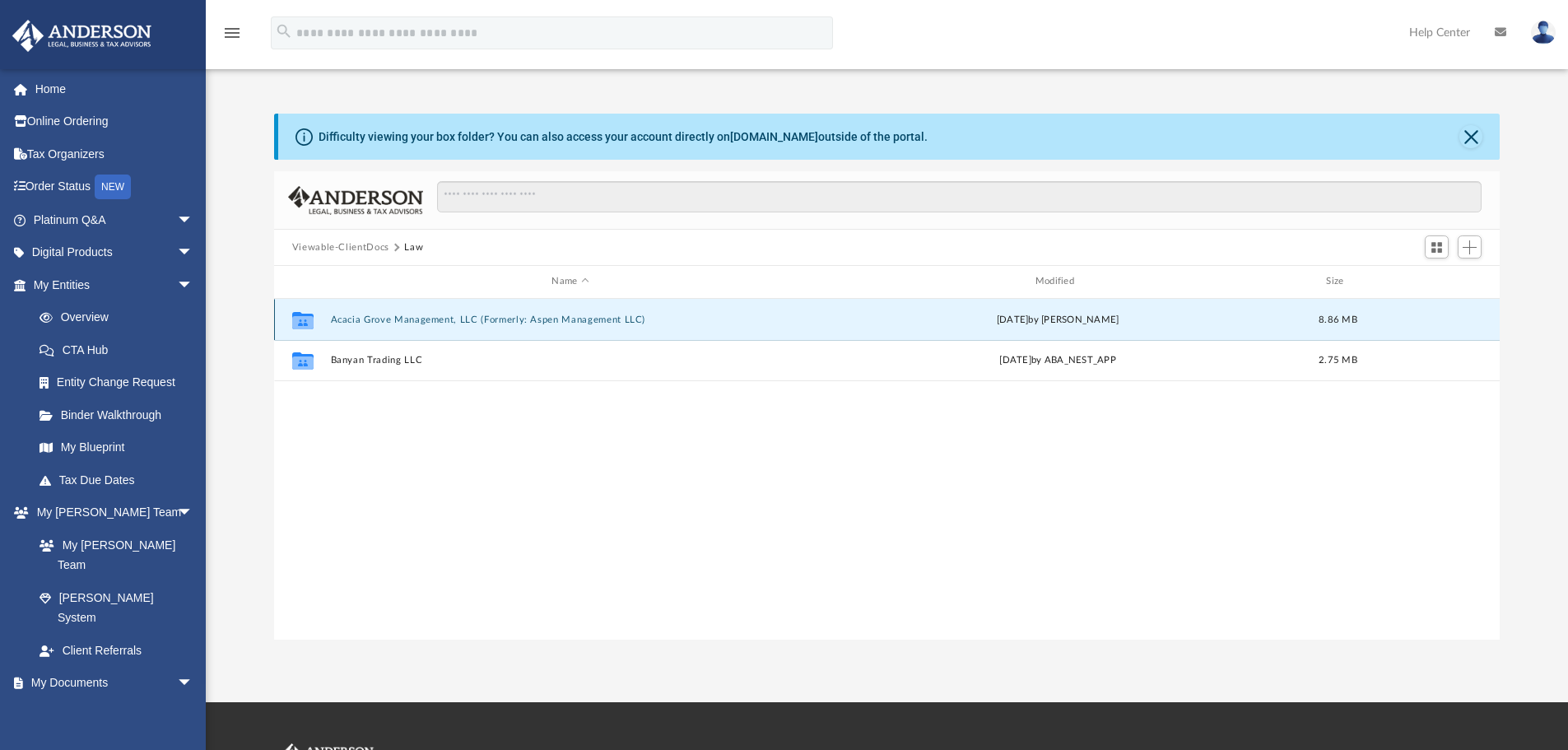
click at [377, 318] on button "Acacia Grove Management, LLC (Formerly: Aspen Management LLC)" at bounding box center [569, 320] width 480 height 11
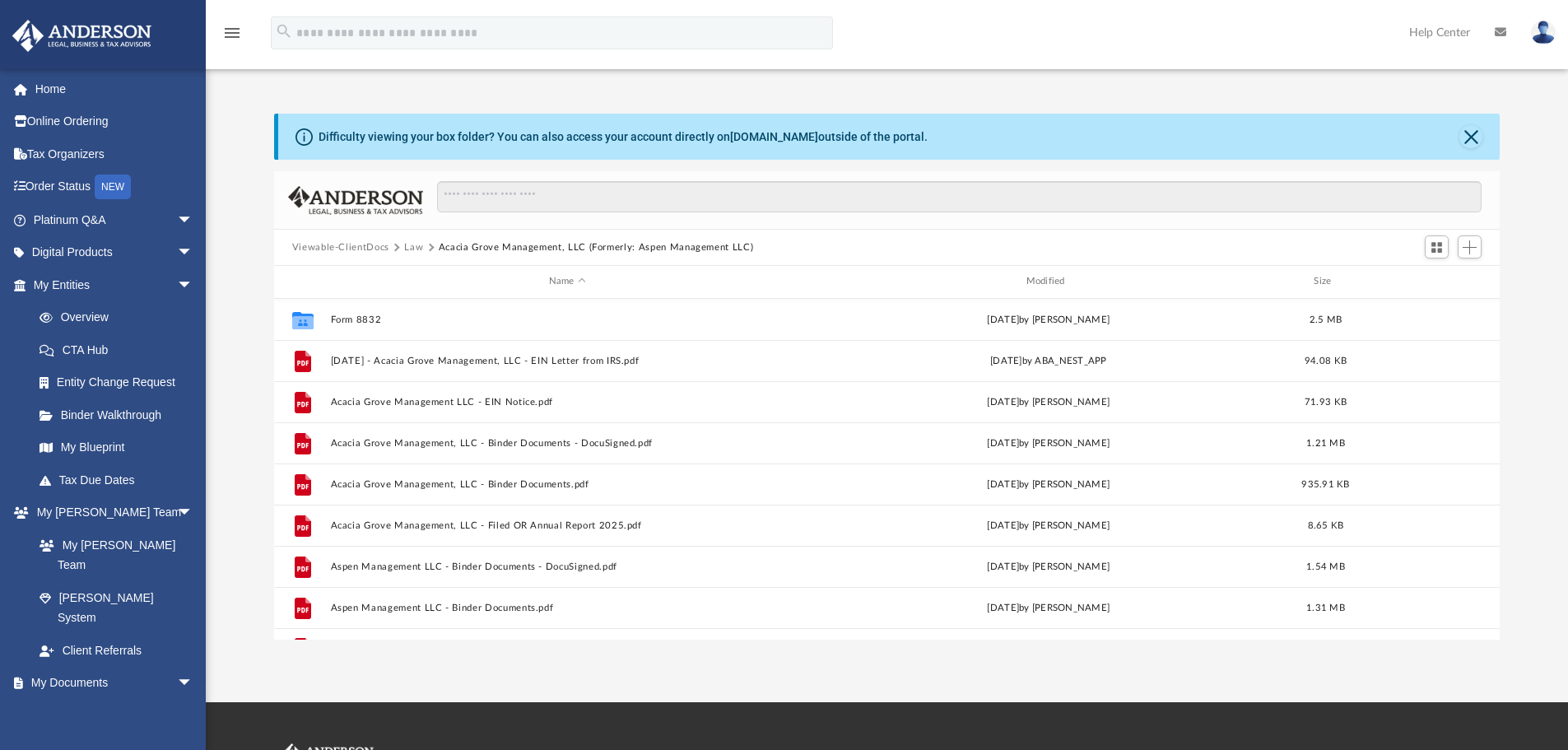
click at [233, 149] on div "Difficulty viewing your box folder? You can also access your account directly o…" at bounding box center [886, 376] width 1362 height 526
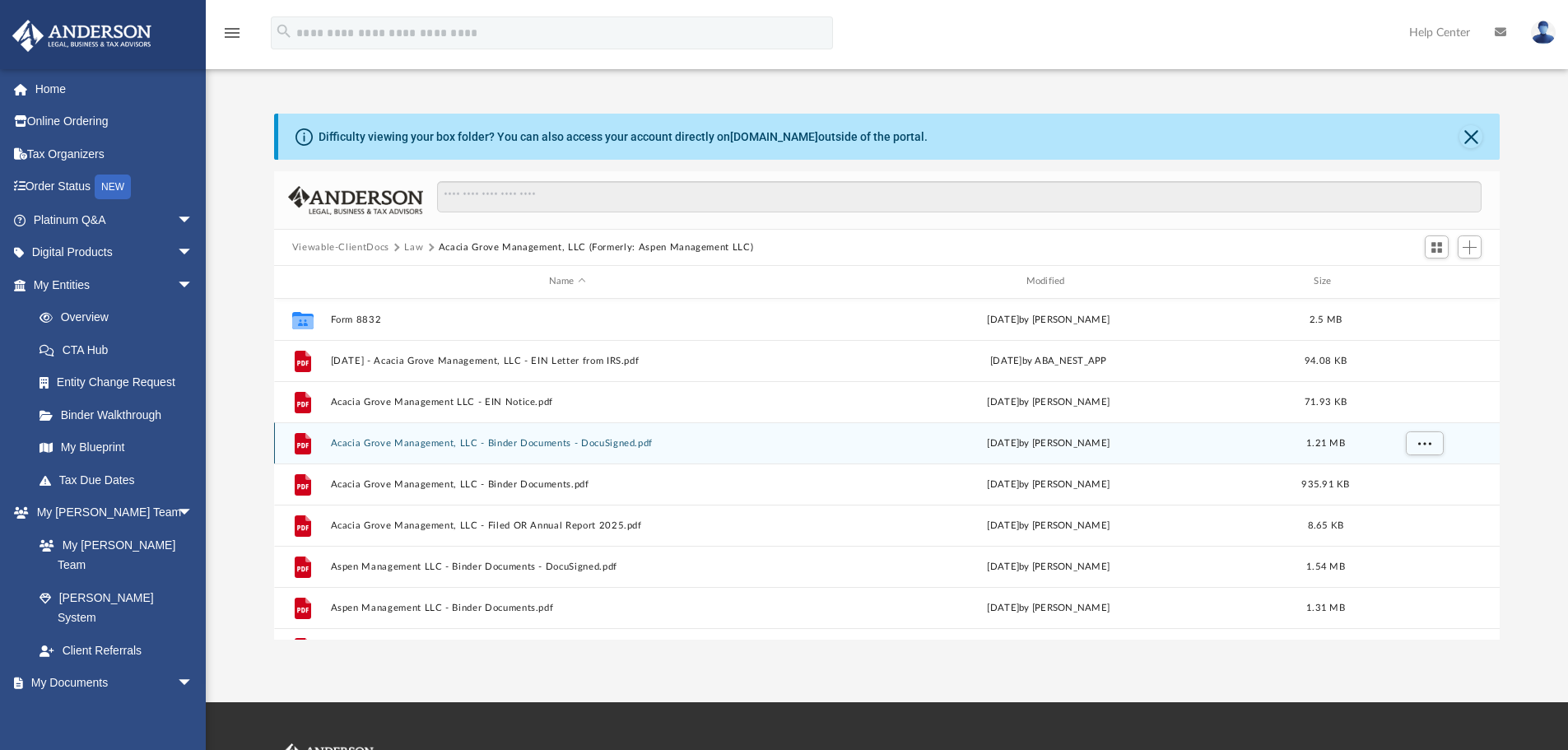
click at [377, 441] on button "Acacia Grove Management, LLC - Binder Documents - DocuSigned.pdf" at bounding box center [567, 443] width 474 height 11
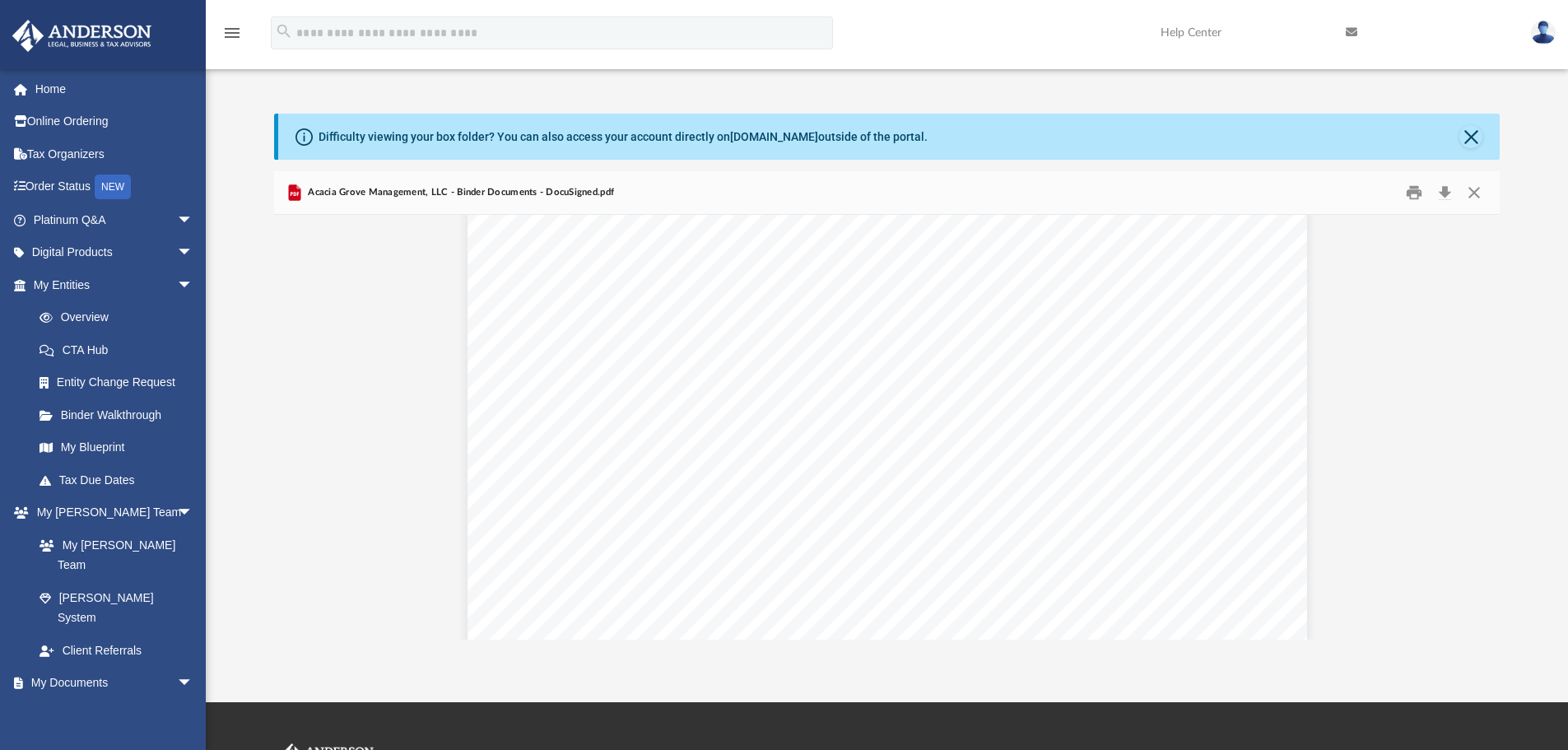
scroll to position [11686, 0]
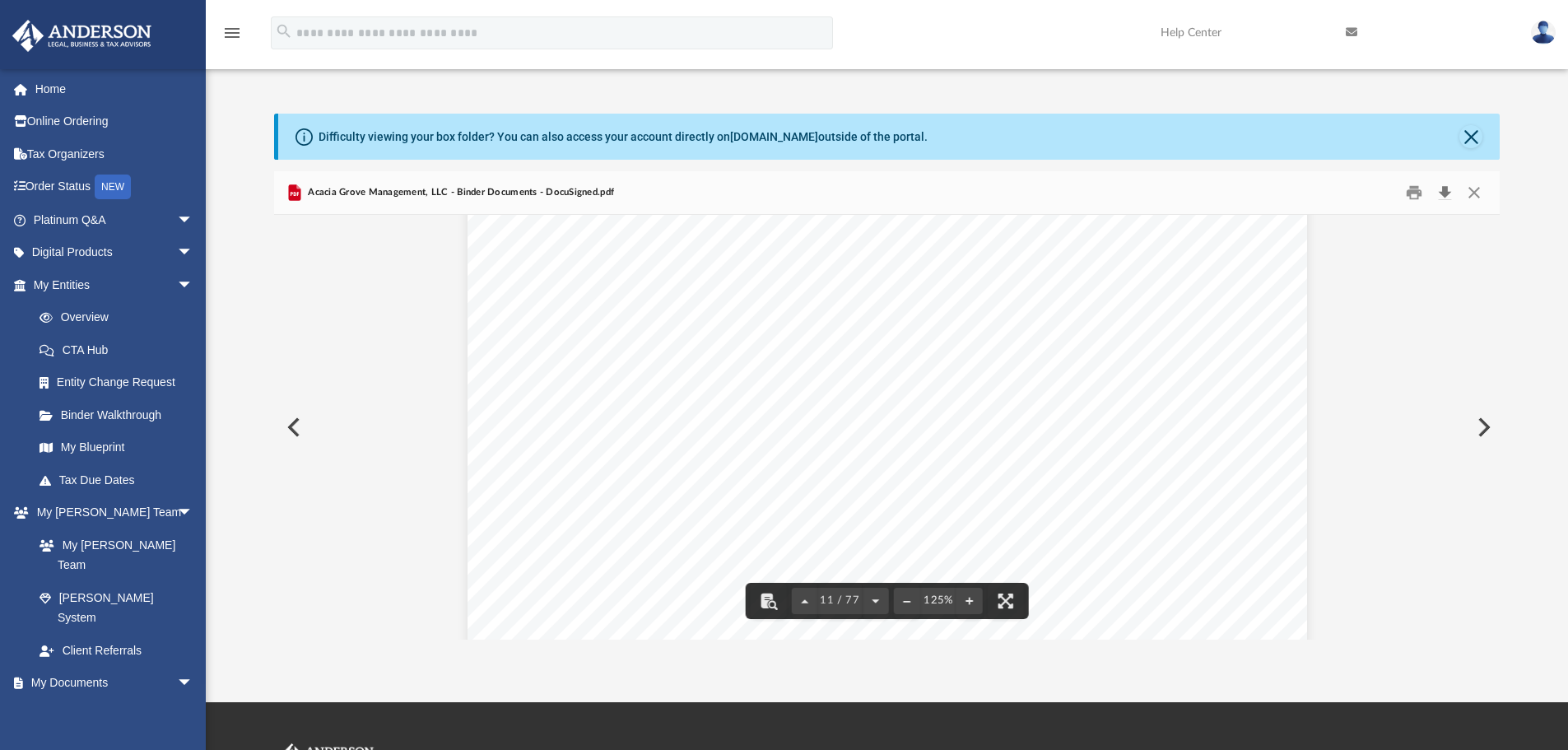
click at [1444, 187] on button "Download" at bounding box center [1444, 193] width 30 height 26
drag, startPoint x: 245, startPoint y: 301, endPoint x: 255, endPoint y: 295, distance: 11.7
click at [245, 301] on div "Difficulty viewing your box folder? You can also access your account directly o…" at bounding box center [886, 376] width 1362 height 526
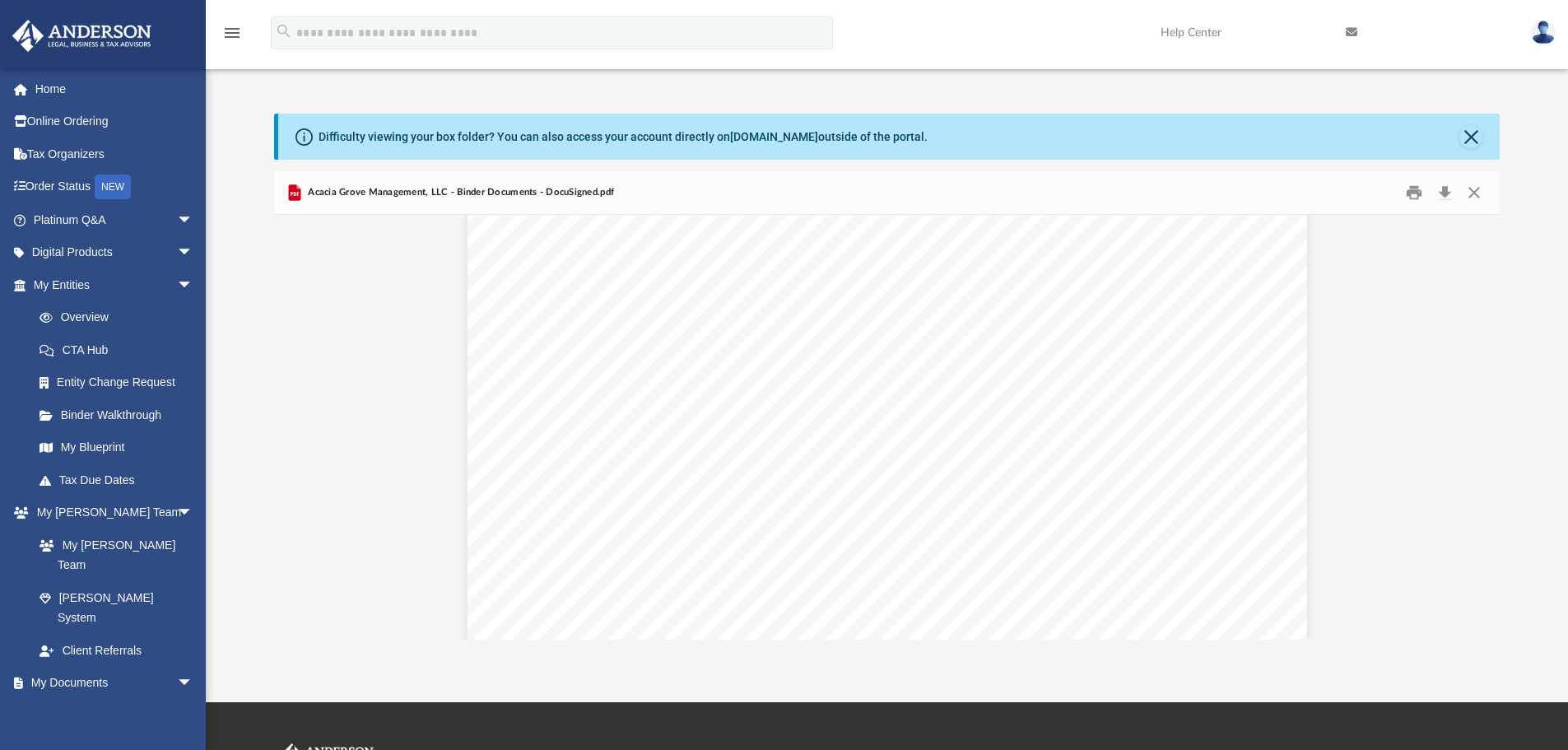
scroll to position [11110, 0]
